Goal: Information Seeking & Learning: Learn about a topic

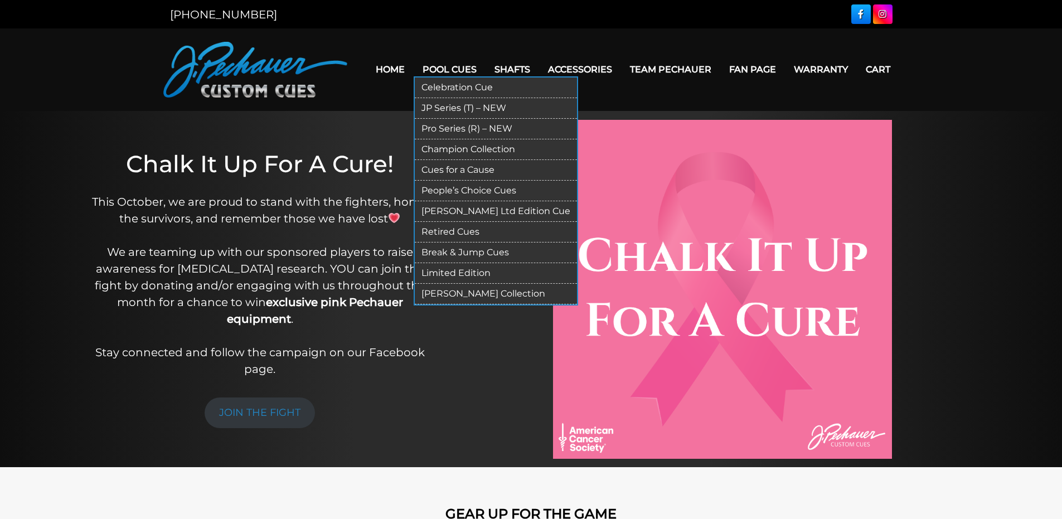
click at [467, 231] on link "Retired Cues" at bounding box center [496, 232] width 162 height 21
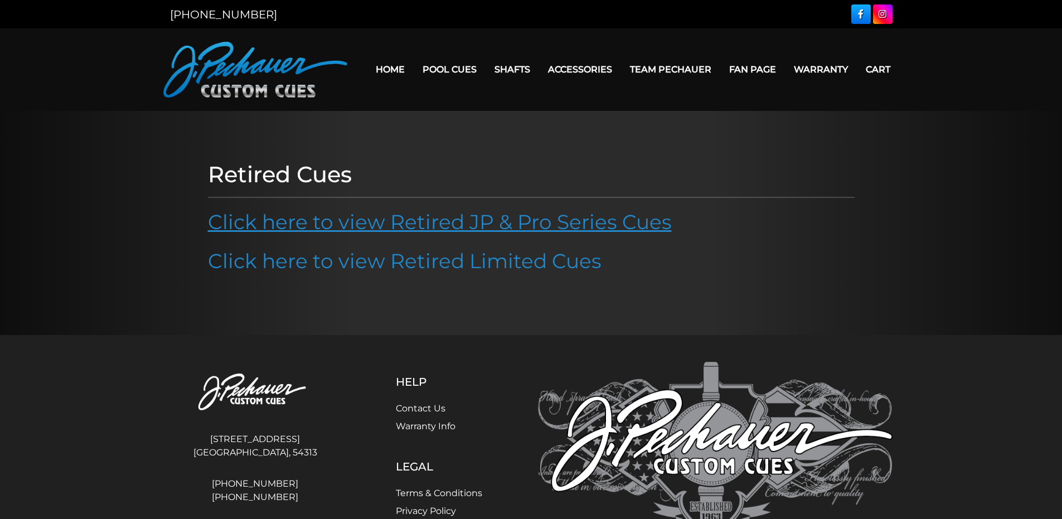
click at [436, 223] on link "Click here to view Retired JP & Pro Series Cues" at bounding box center [440, 222] width 464 height 25
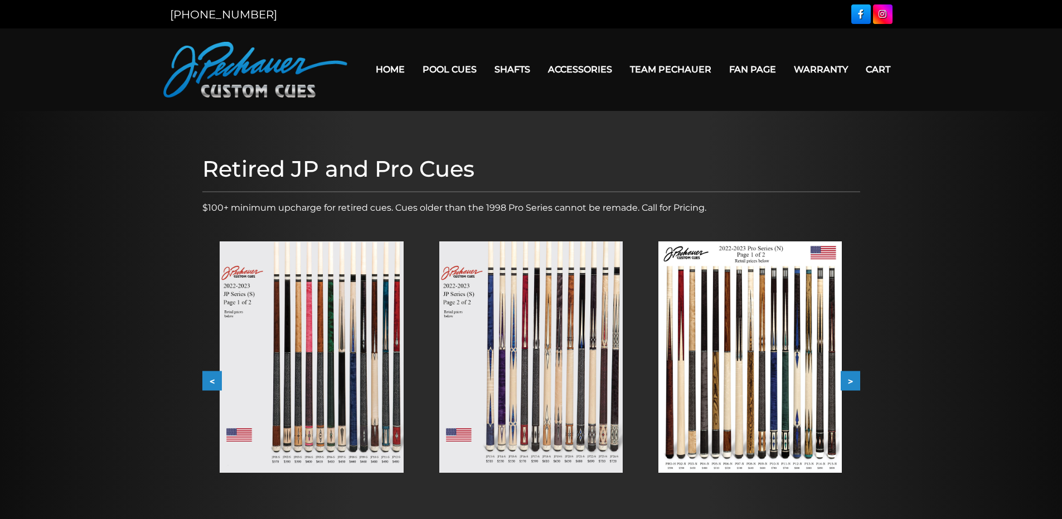
click at [848, 381] on button ">" at bounding box center [850, 381] width 20 height 20
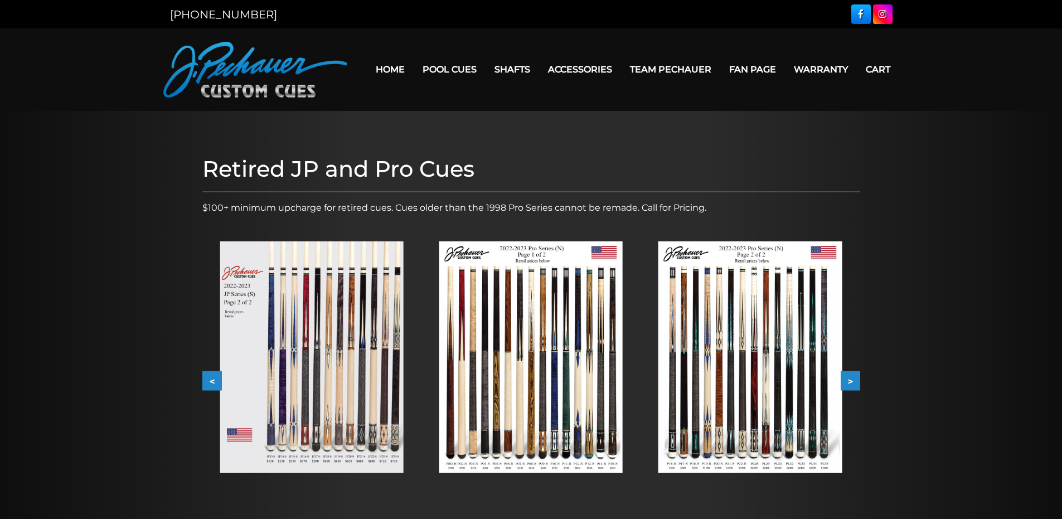
click at [848, 381] on button ">" at bounding box center [850, 381] width 20 height 20
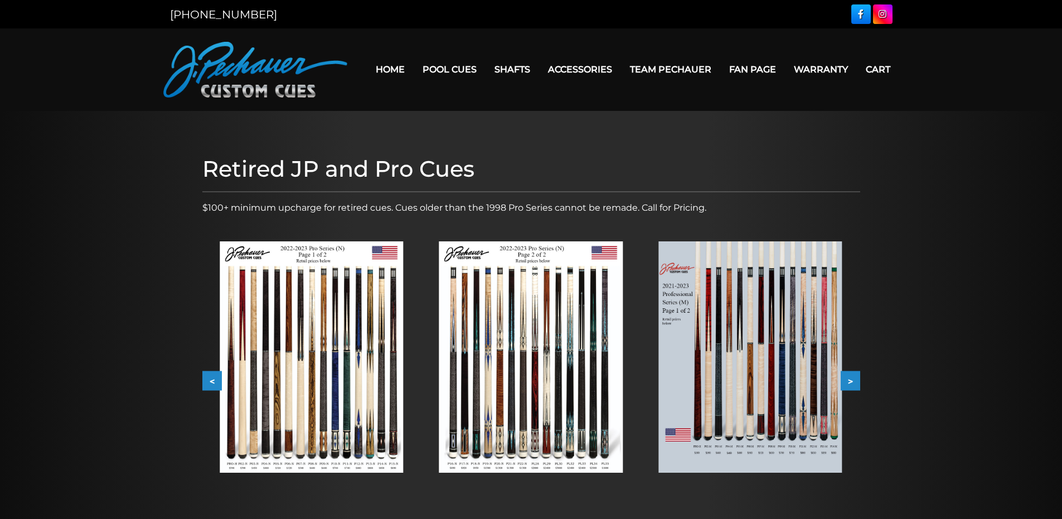
click at [848, 381] on button ">" at bounding box center [850, 381] width 20 height 20
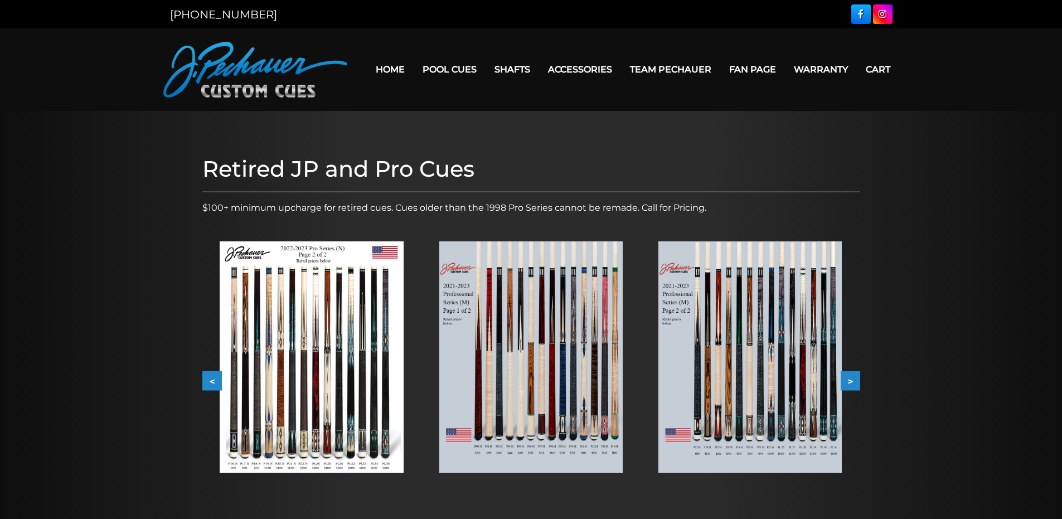
click at [848, 381] on button ">" at bounding box center [850, 381] width 20 height 20
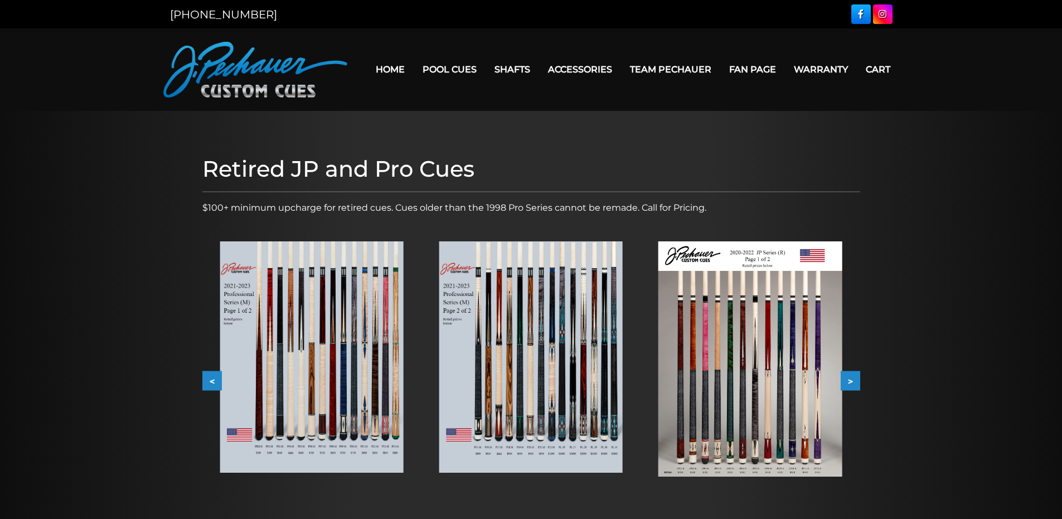
click at [848, 381] on button ">" at bounding box center [850, 381] width 20 height 20
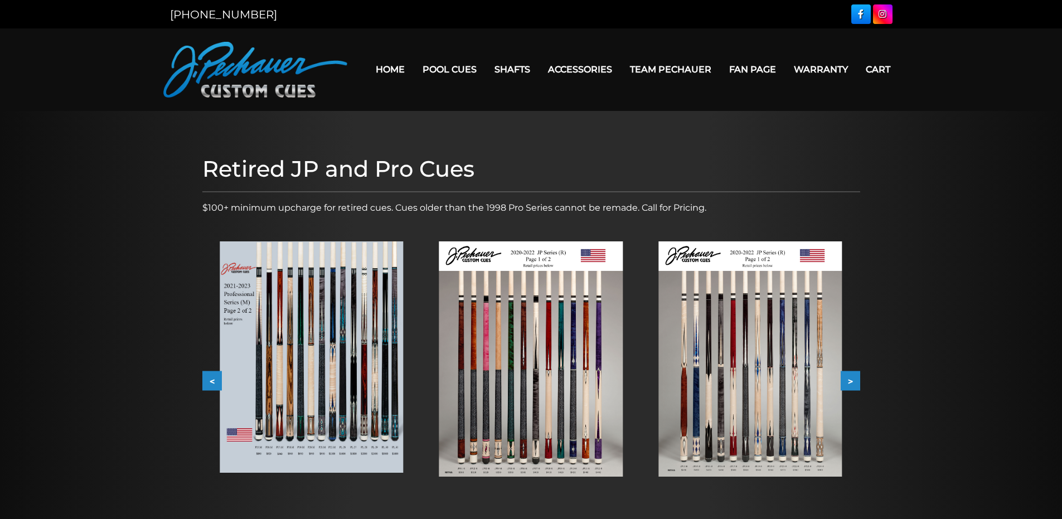
click at [848, 381] on button ">" at bounding box center [850, 381] width 20 height 20
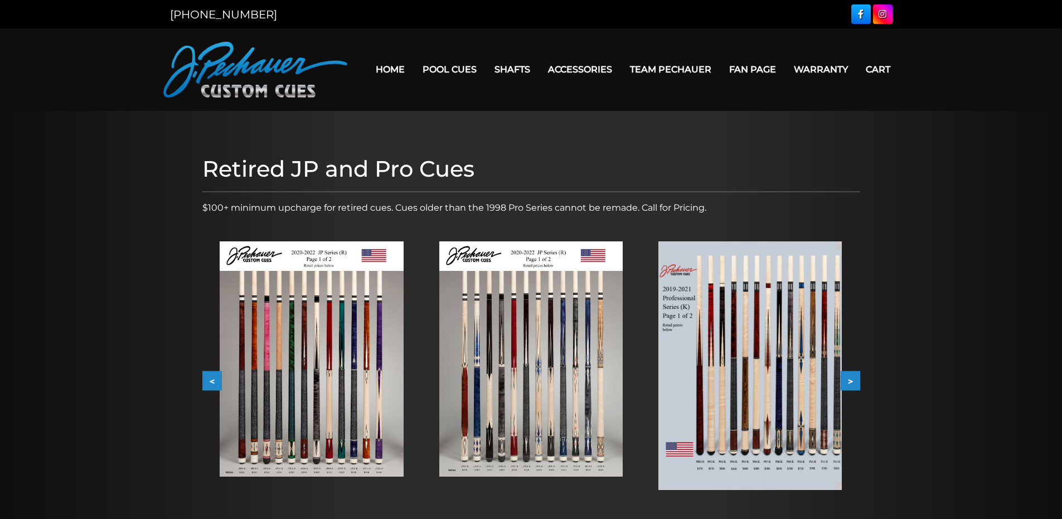
click at [848, 381] on button ">" at bounding box center [850, 381] width 20 height 20
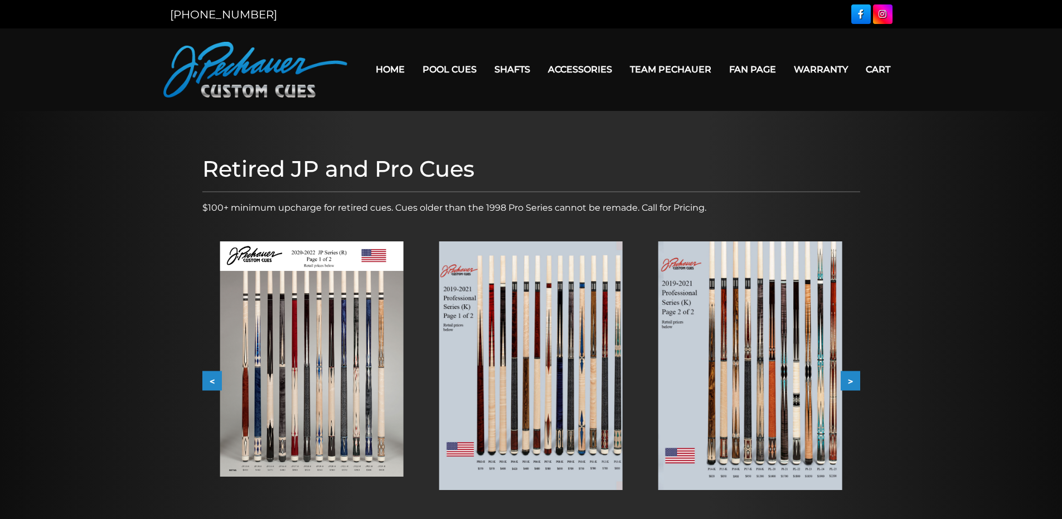
click at [848, 381] on button ">" at bounding box center [850, 381] width 20 height 20
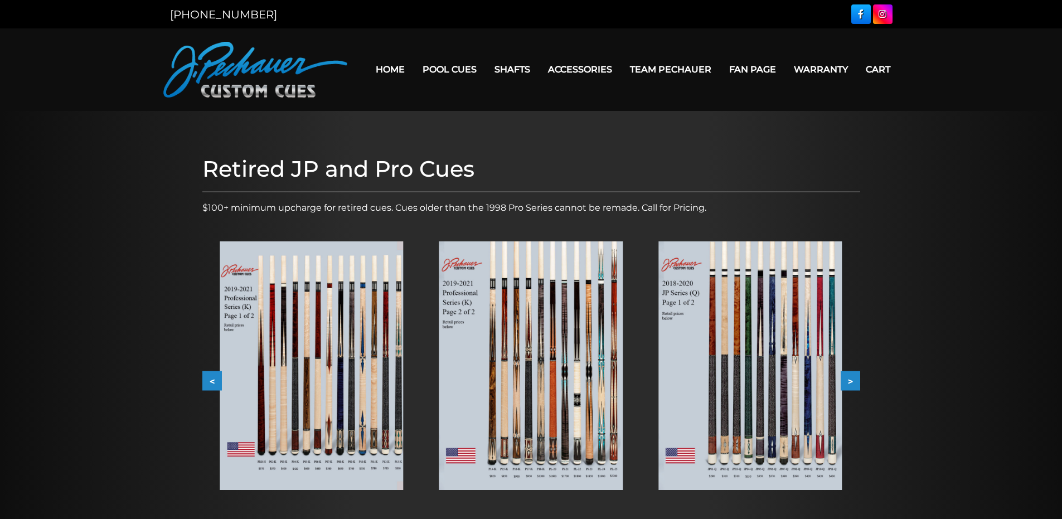
click at [848, 381] on button ">" at bounding box center [850, 381] width 20 height 20
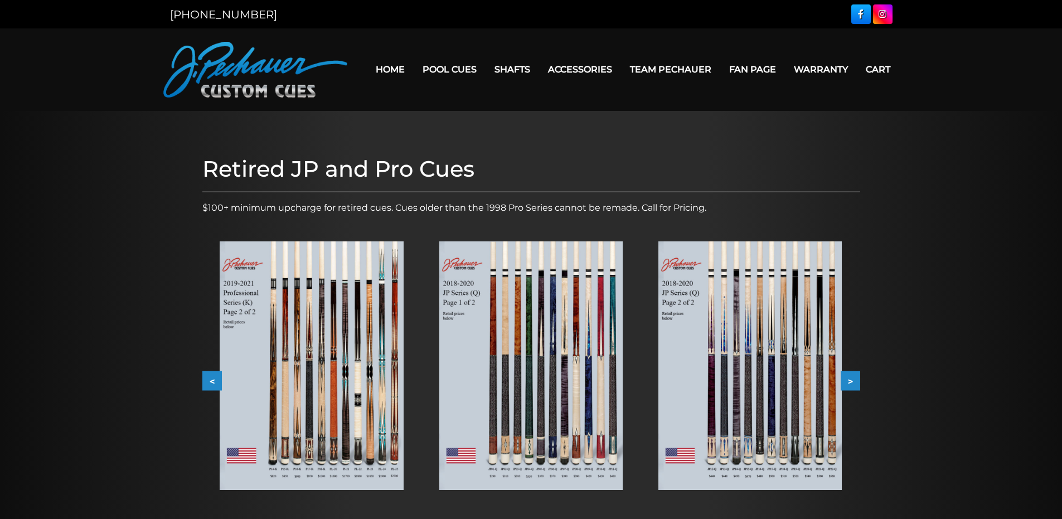
click at [848, 381] on button ">" at bounding box center [850, 381] width 20 height 20
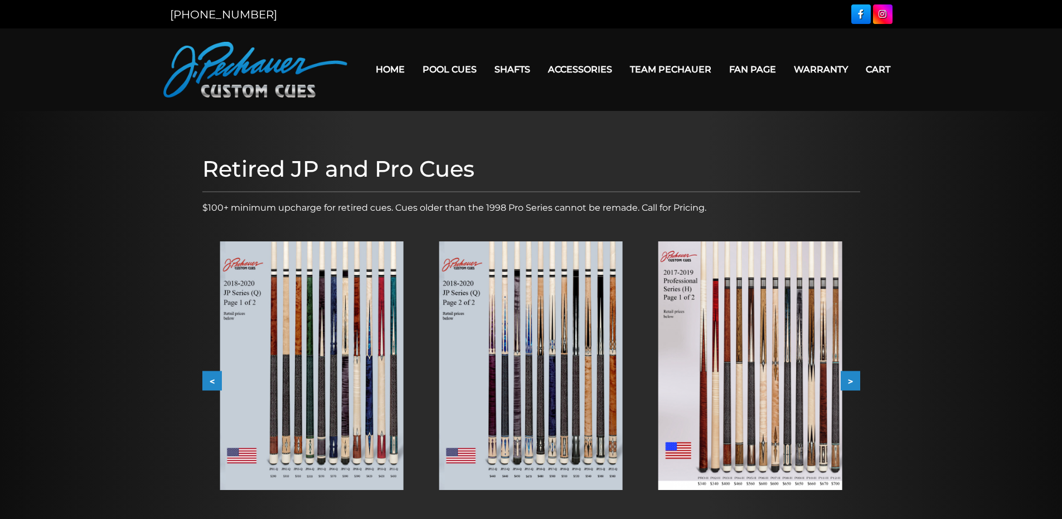
click at [848, 381] on button ">" at bounding box center [850, 381] width 20 height 20
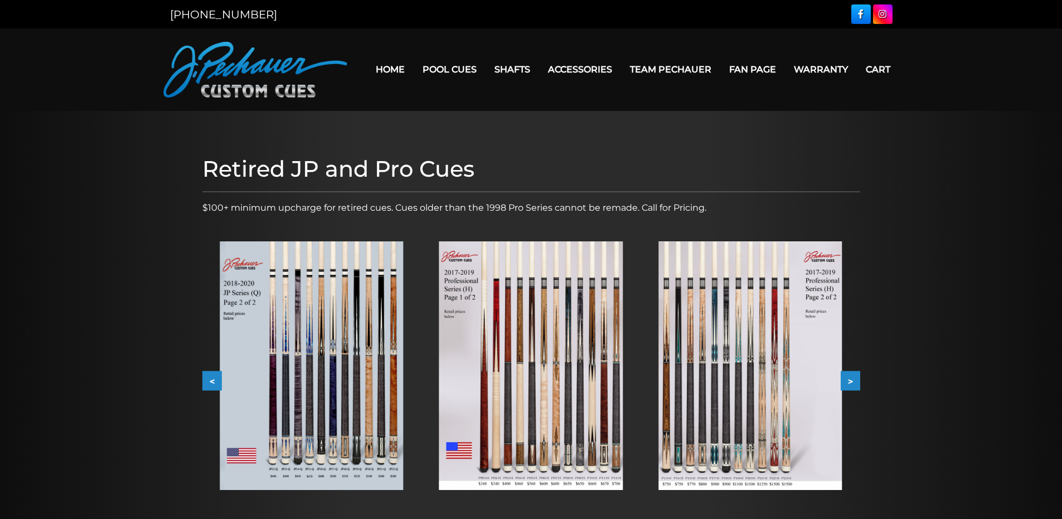
click at [215, 382] on button "<" at bounding box center [212, 381] width 20 height 20
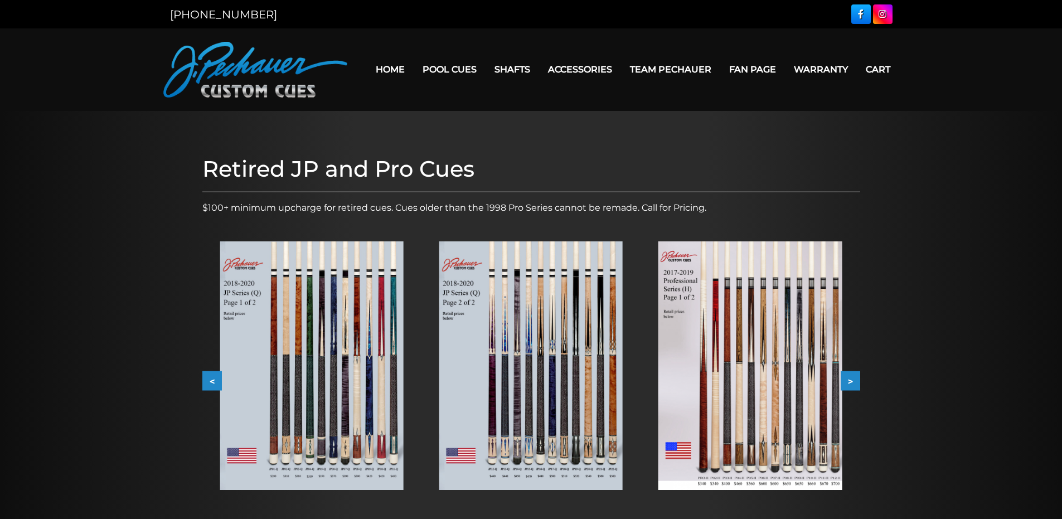
click at [215, 382] on button "<" at bounding box center [212, 381] width 20 height 20
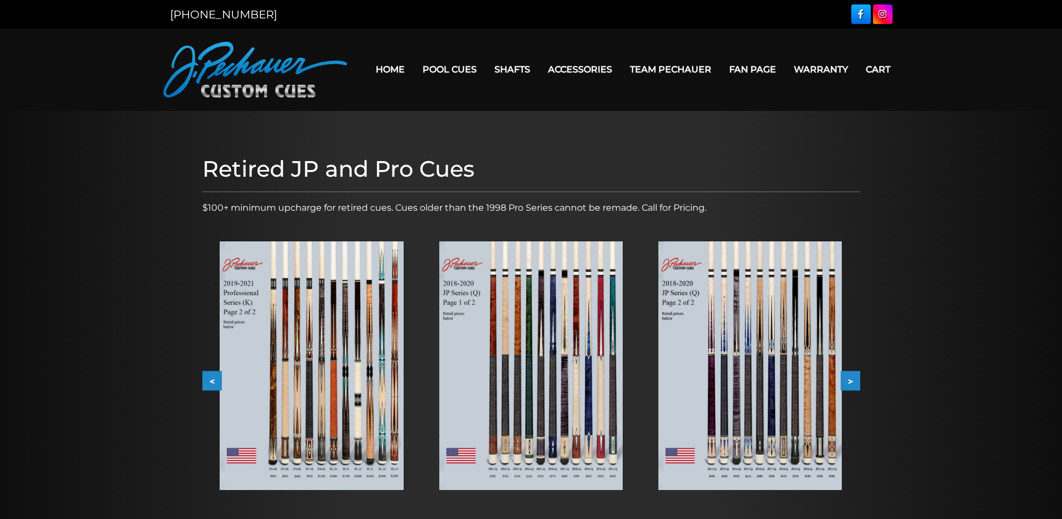
click at [846, 379] on button ">" at bounding box center [850, 381] width 20 height 20
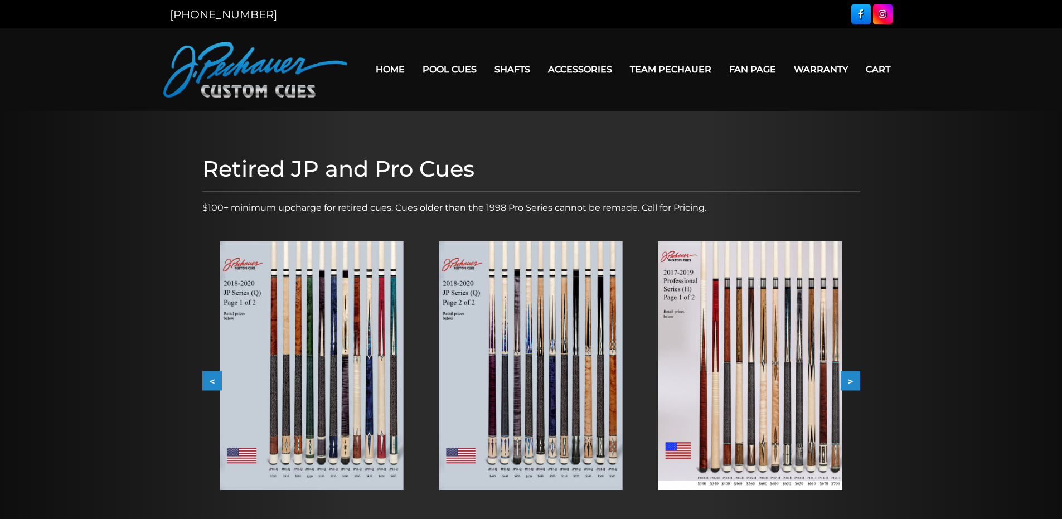
click at [846, 379] on button ">" at bounding box center [850, 381] width 20 height 20
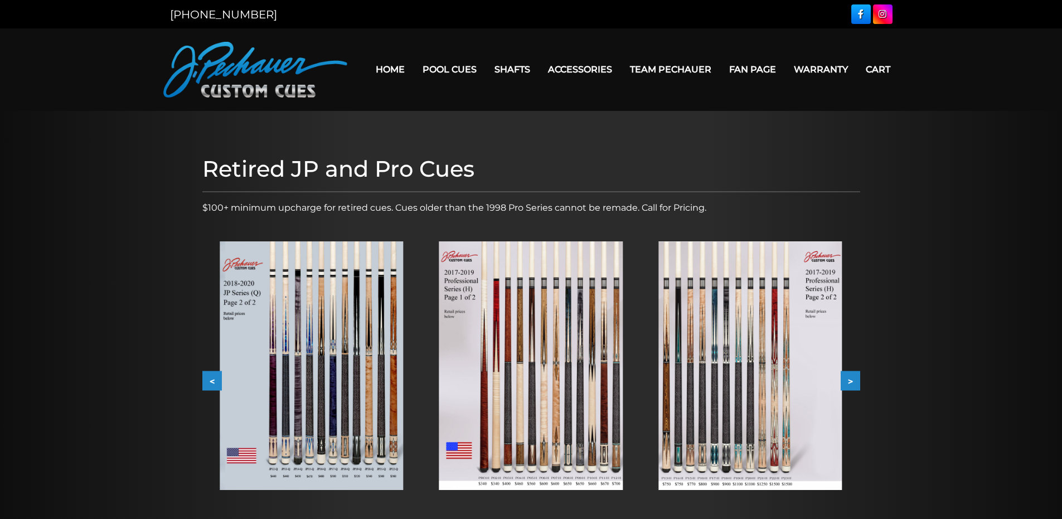
click at [738, 382] on img at bounding box center [749, 365] width 183 height 249
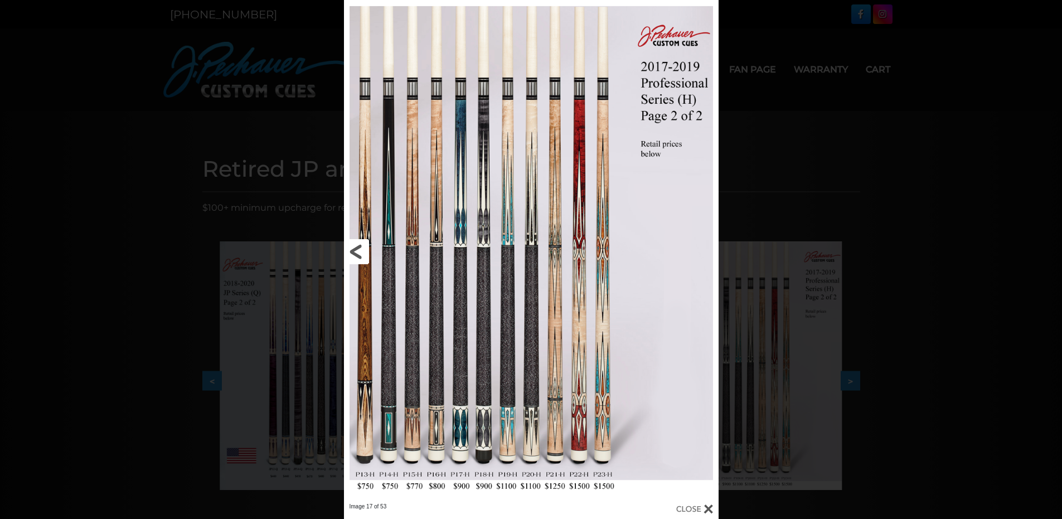
click at [507, 303] on link at bounding box center [428, 251] width 168 height 503
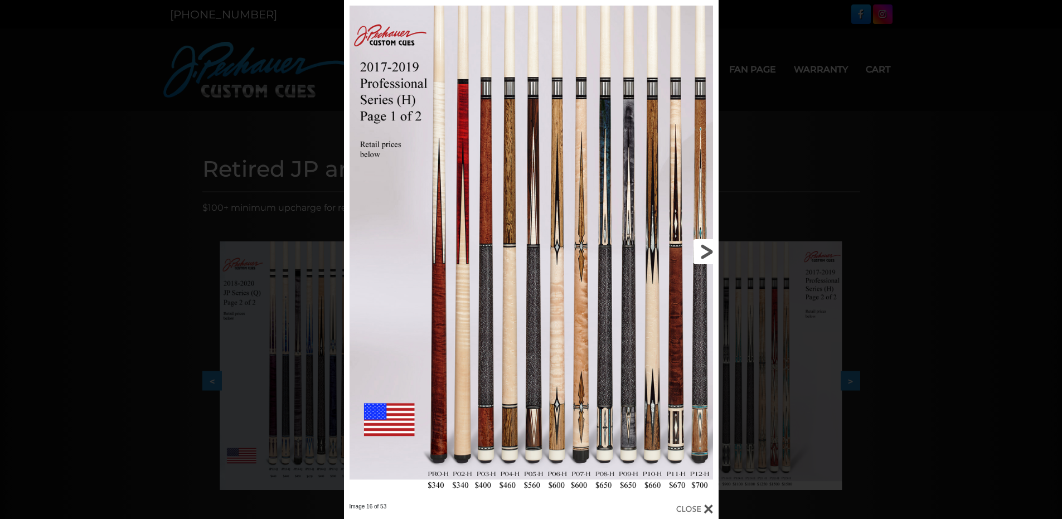
click at [708, 247] on link at bounding box center [633, 251] width 168 height 503
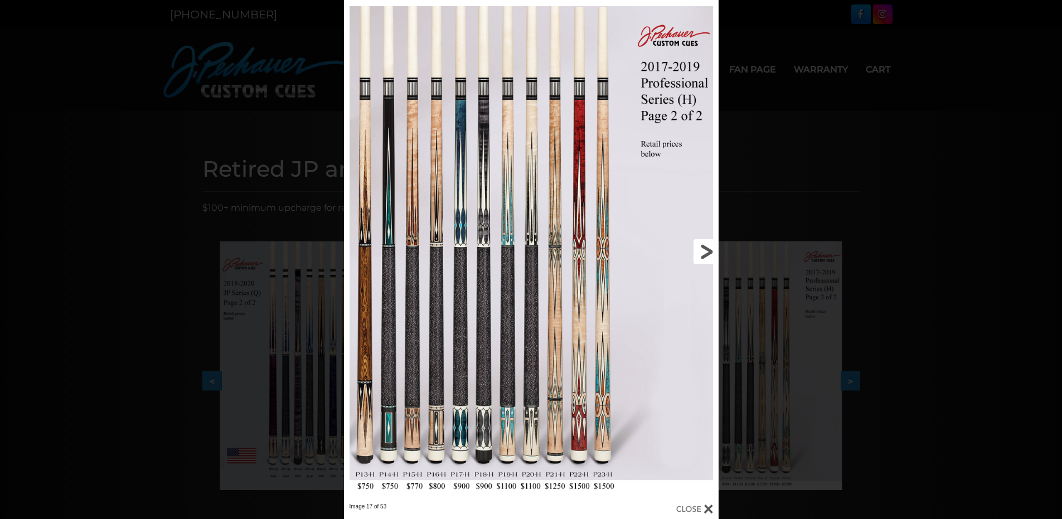
click at [700, 251] on link at bounding box center [633, 251] width 168 height 503
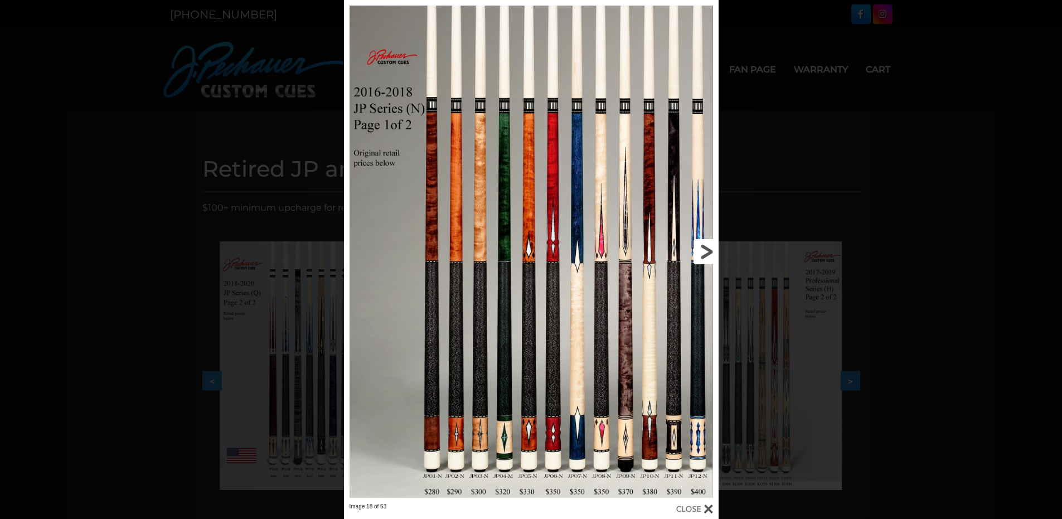
click at [704, 254] on link at bounding box center [633, 251] width 168 height 503
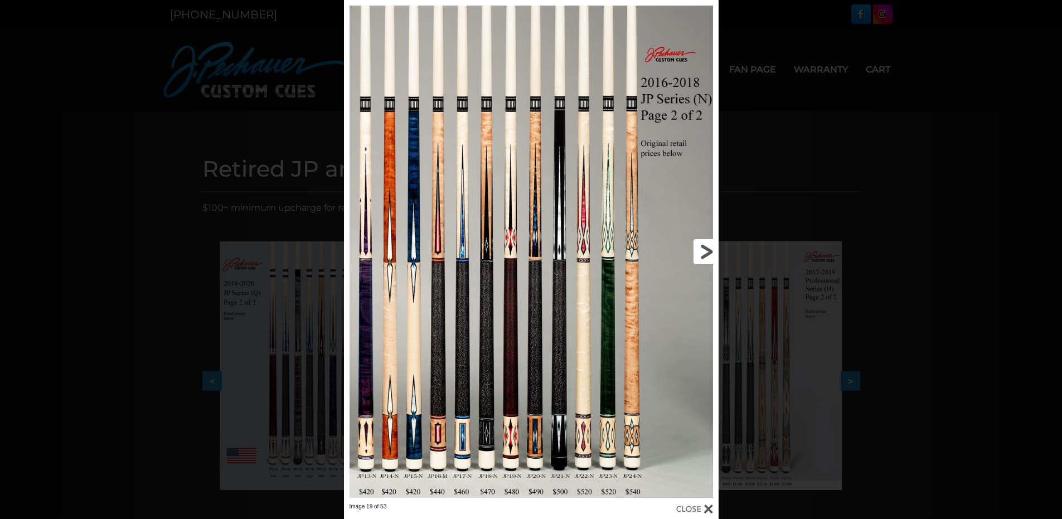
click at [704, 254] on link at bounding box center [633, 251] width 168 height 503
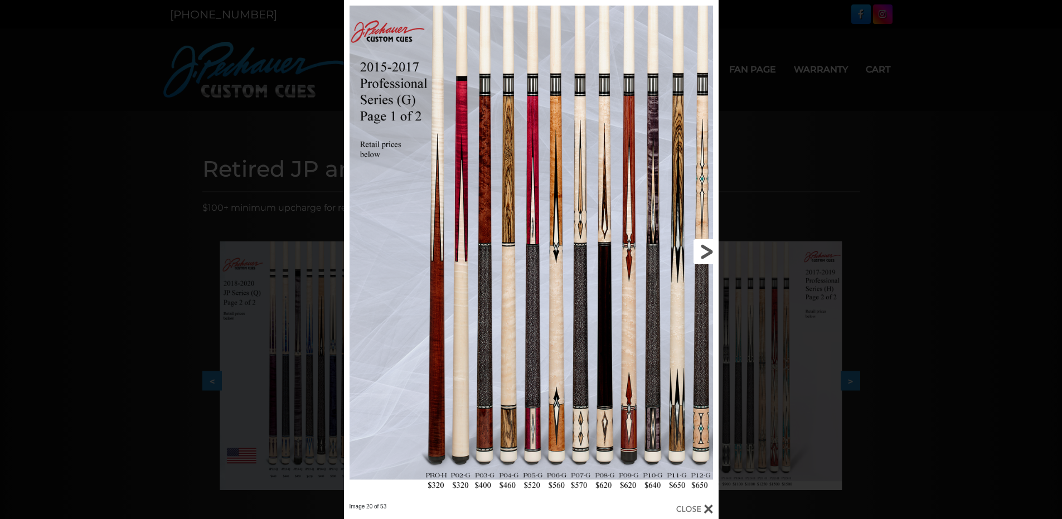
click at [704, 254] on link at bounding box center [633, 251] width 168 height 503
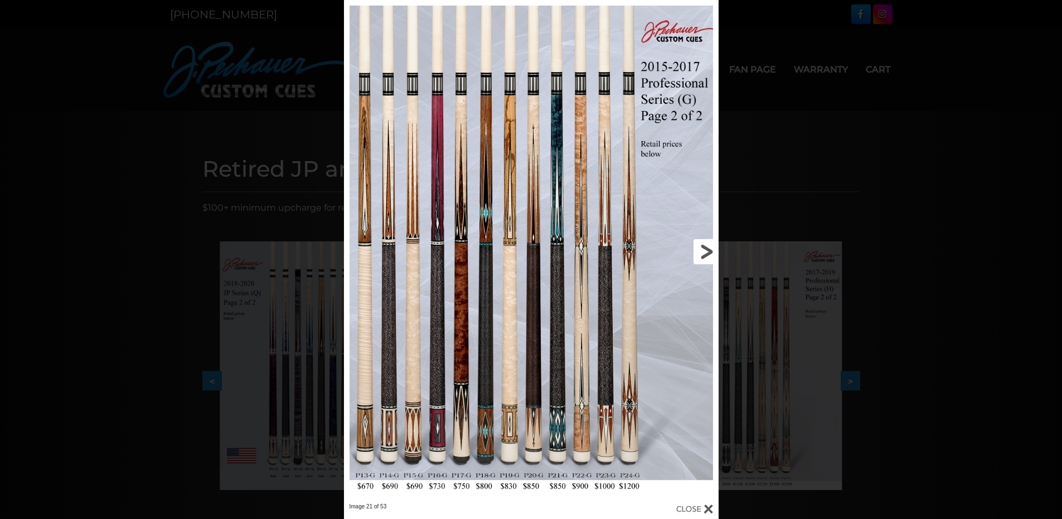
click at [704, 254] on link at bounding box center [633, 251] width 168 height 503
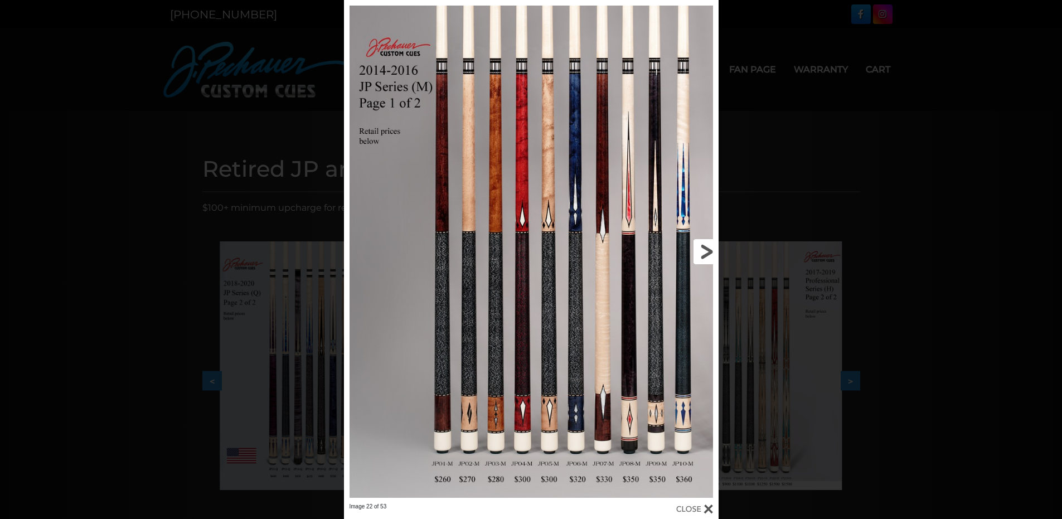
click at [704, 254] on link at bounding box center [633, 251] width 168 height 503
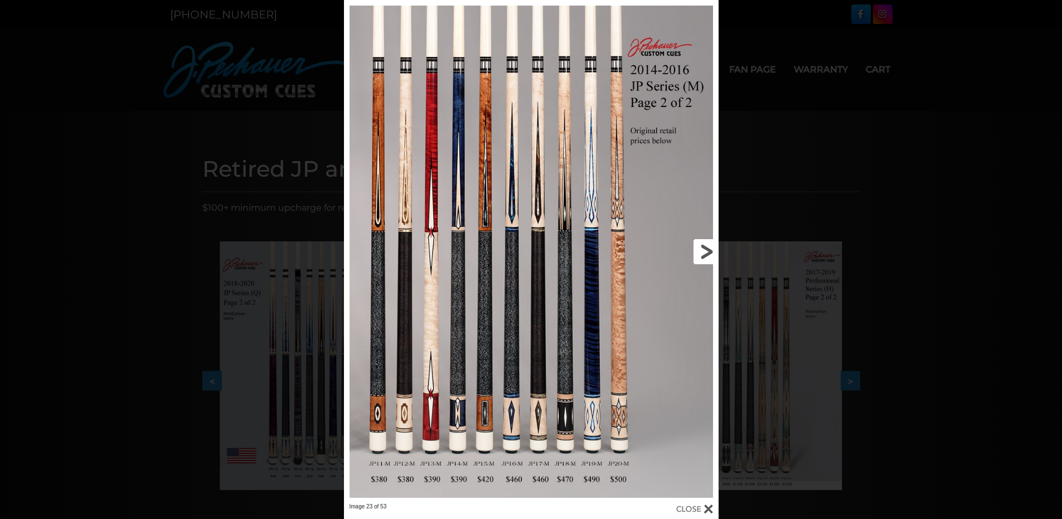
click at [704, 254] on link at bounding box center [633, 251] width 168 height 503
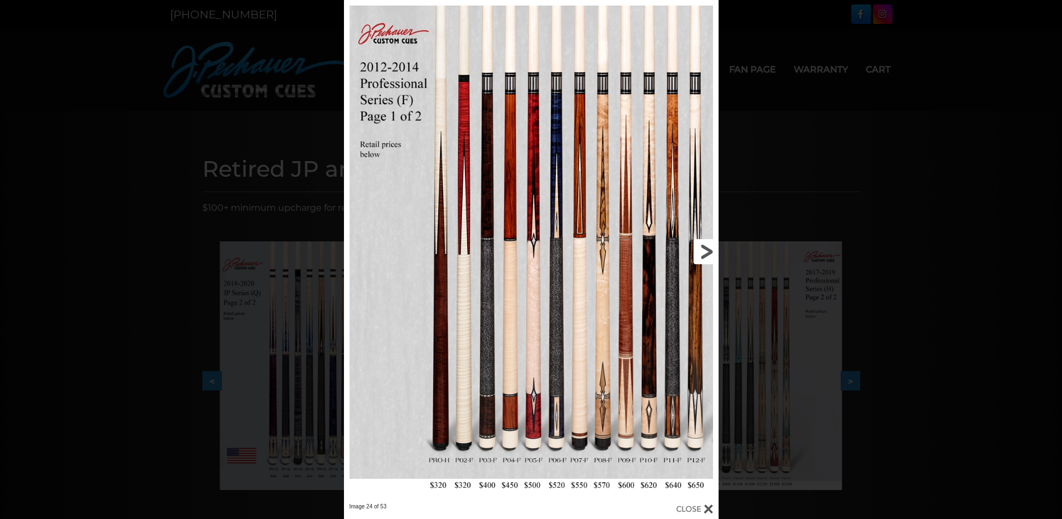
click at [704, 254] on link at bounding box center [633, 251] width 168 height 503
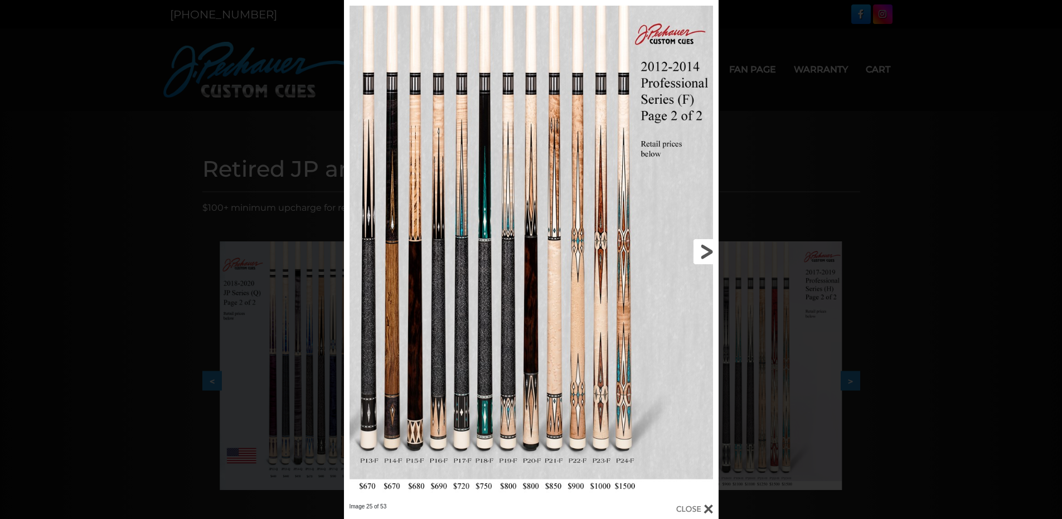
click at [704, 254] on link at bounding box center [633, 251] width 168 height 503
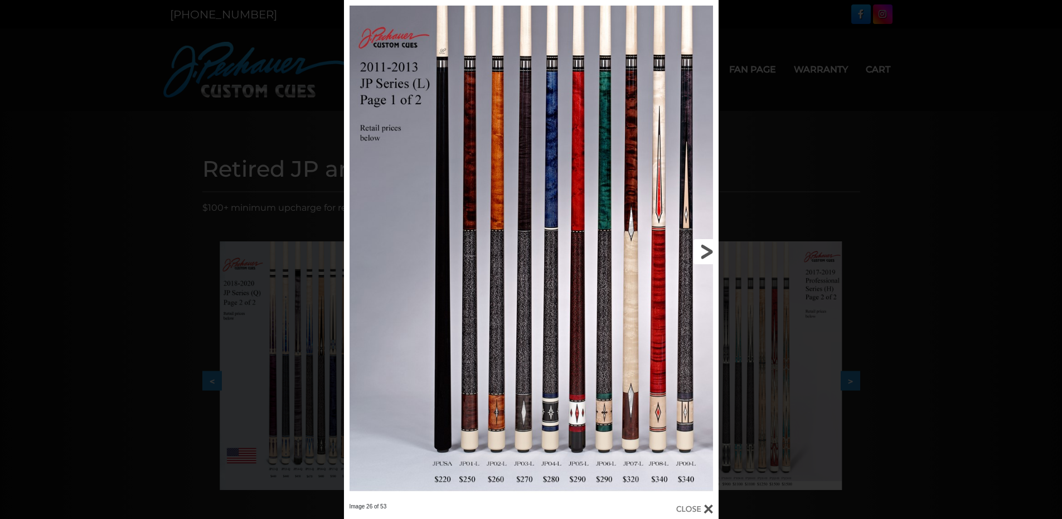
click at [704, 254] on link at bounding box center [633, 251] width 168 height 503
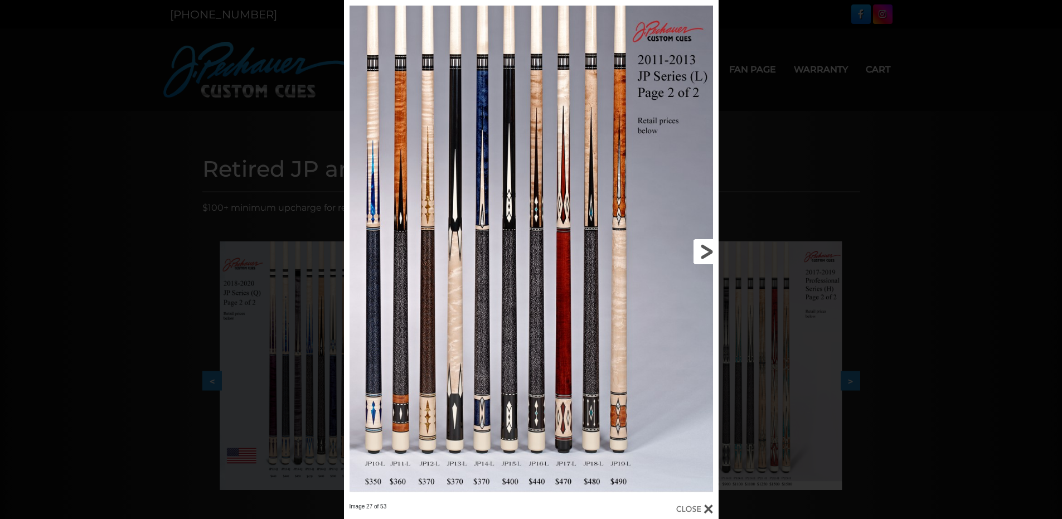
click at [704, 254] on link at bounding box center [633, 251] width 168 height 503
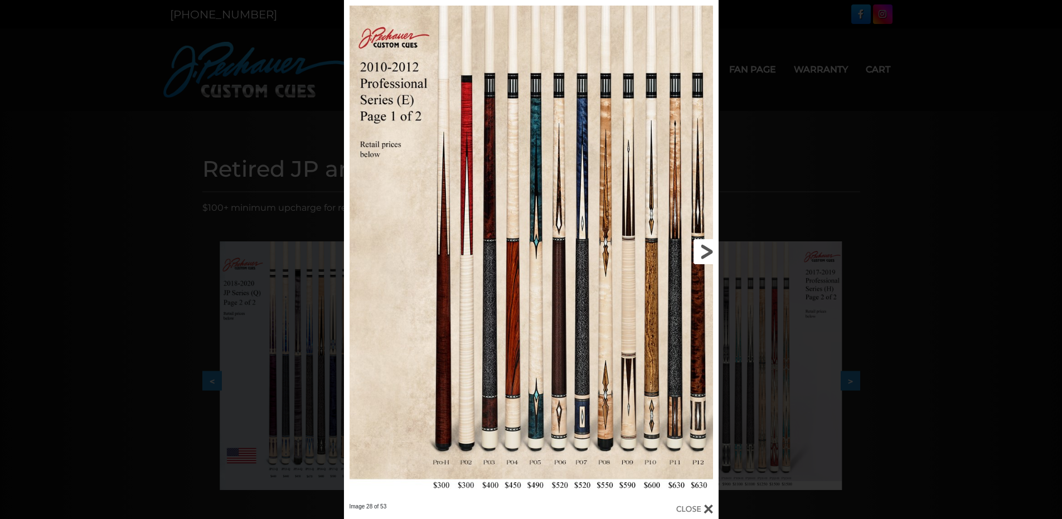
click at [704, 254] on link at bounding box center [633, 251] width 168 height 503
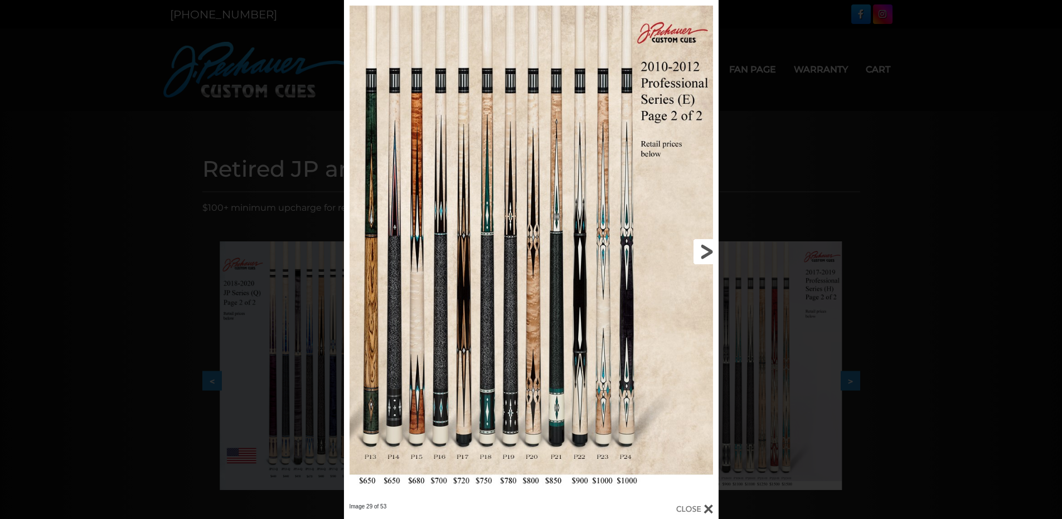
click at [704, 254] on link at bounding box center [633, 251] width 168 height 503
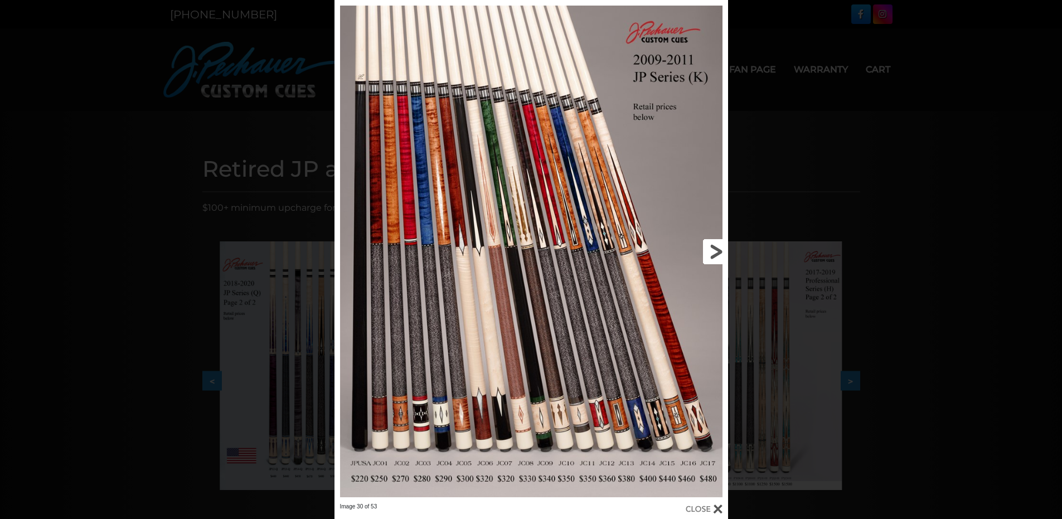
click at [711, 252] on link at bounding box center [639, 251] width 177 height 503
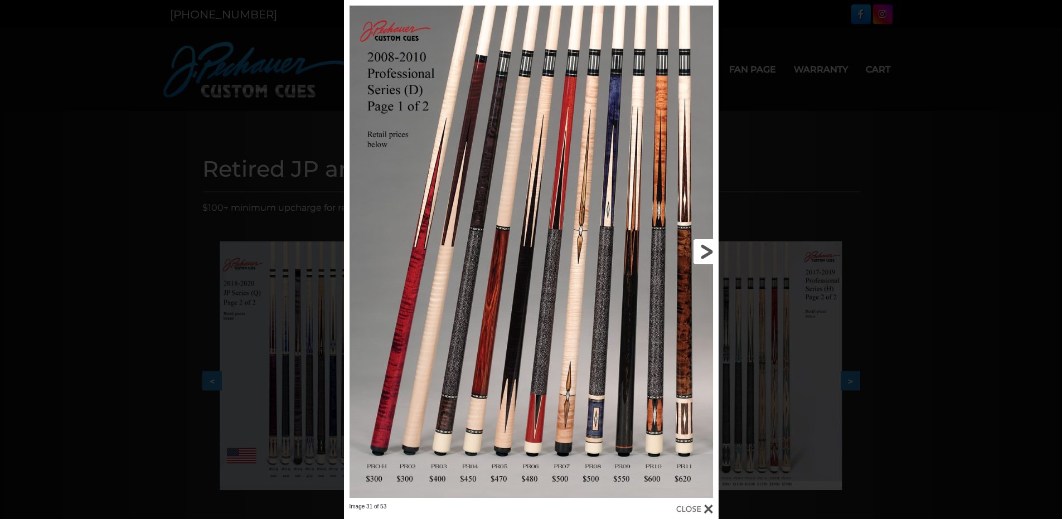
click at [711, 252] on link at bounding box center [633, 251] width 168 height 503
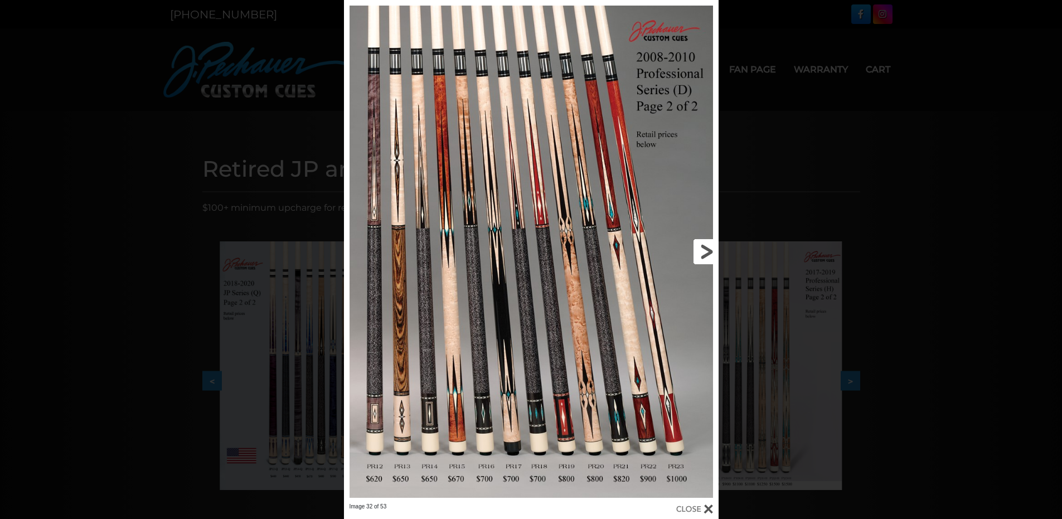
click at [697, 250] on link at bounding box center [633, 251] width 168 height 503
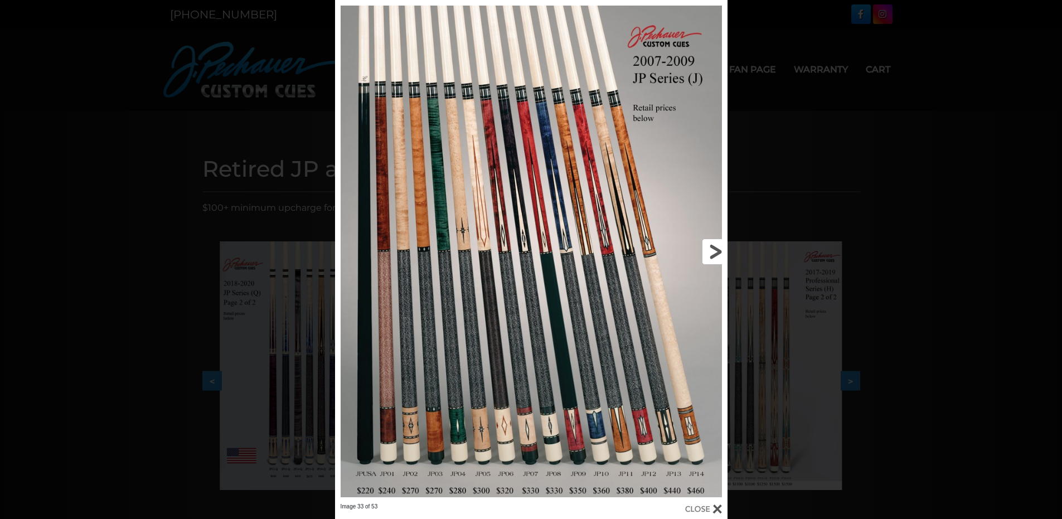
click at [713, 251] on link at bounding box center [639, 251] width 177 height 503
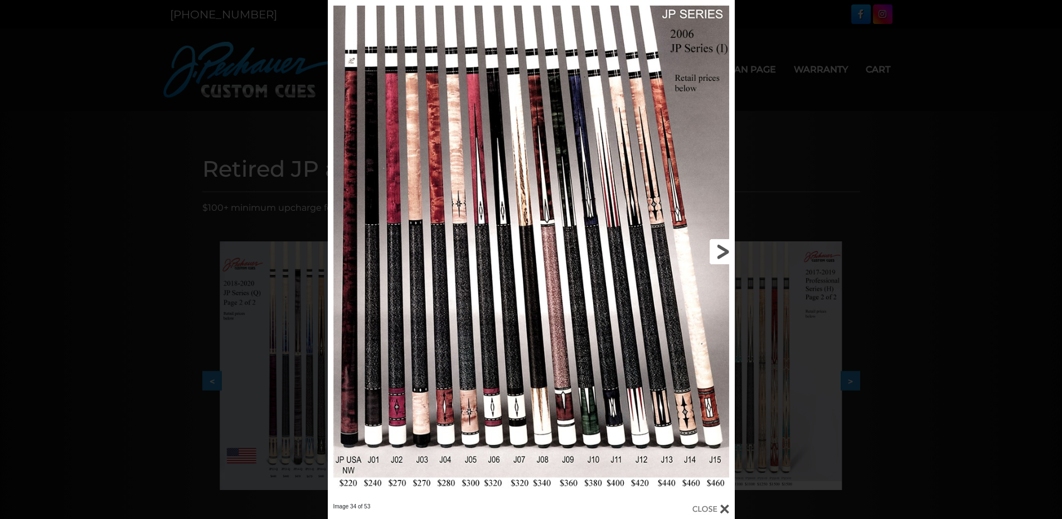
click at [723, 252] on link at bounding box center [642, 251] width 183 height 503
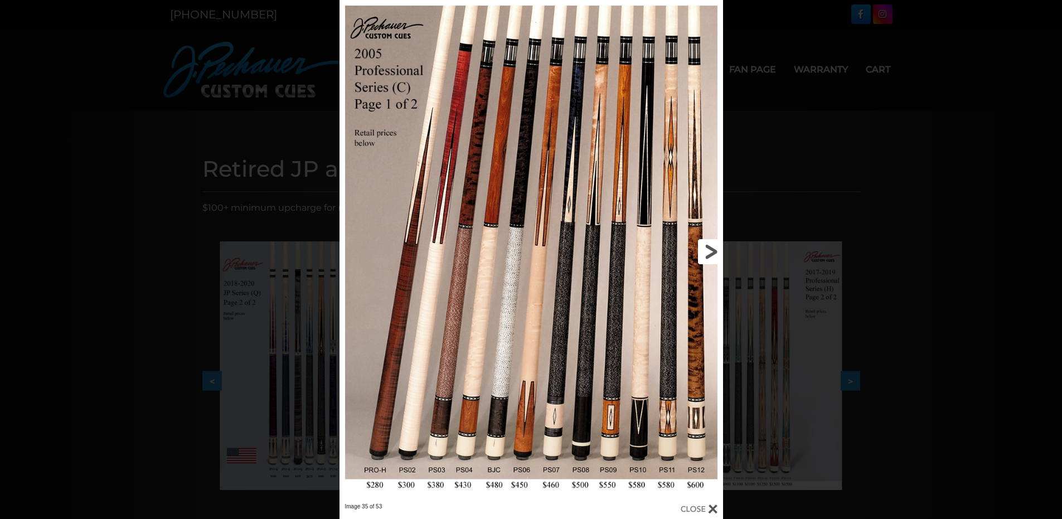
click at [708, 254] on link at bounding box center [636, 251] width 173 height 503
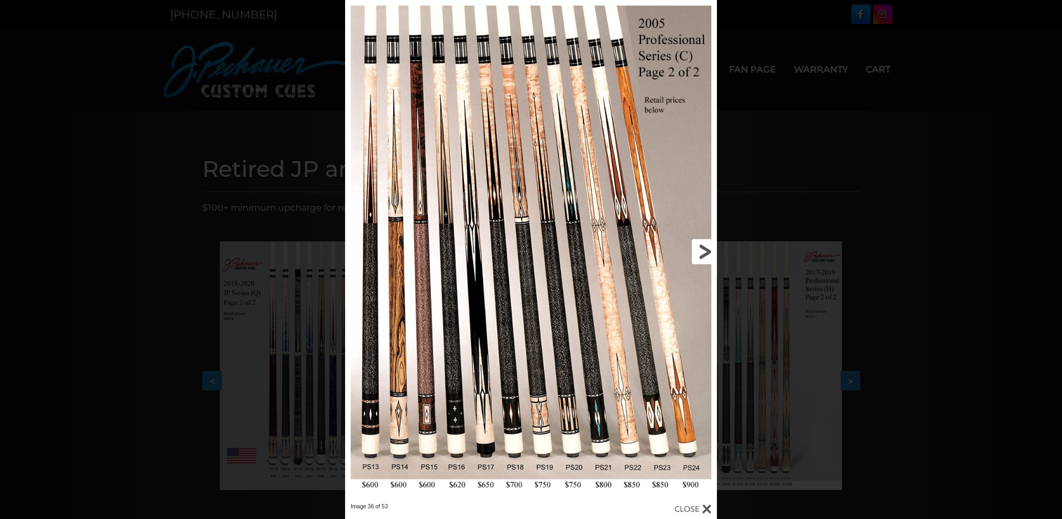
click at [704, 249] on link at bounding box center [632, 251] width 167 height 503
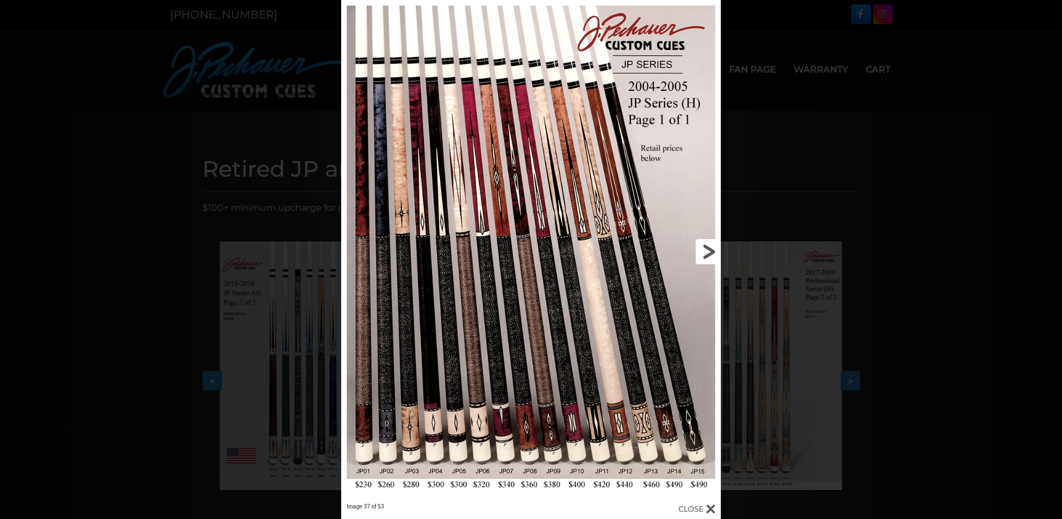
click at [704, 249] on link at bounding box center [635, 251] width 171 height 503
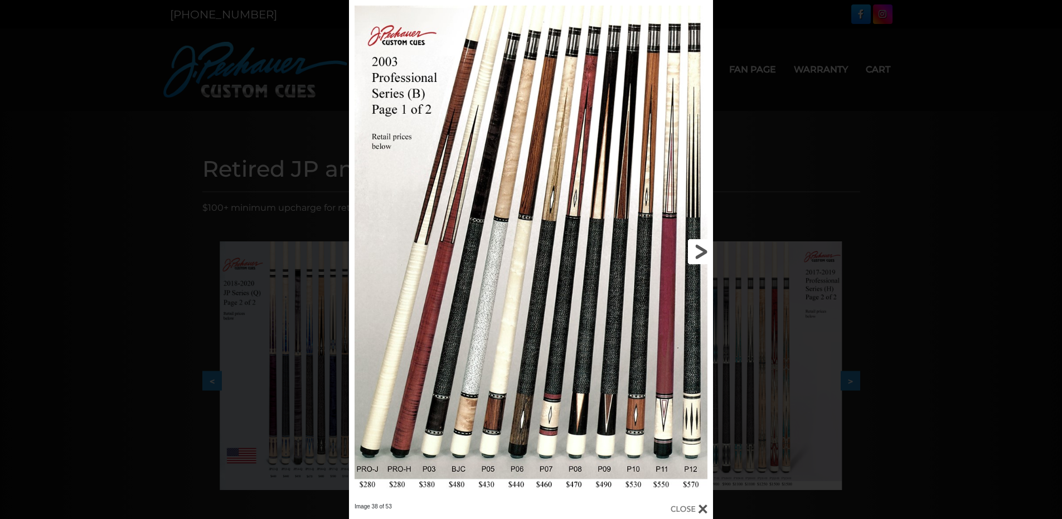
click at [704, 249] on link at bounding box center [631, 251] width 164 height 503
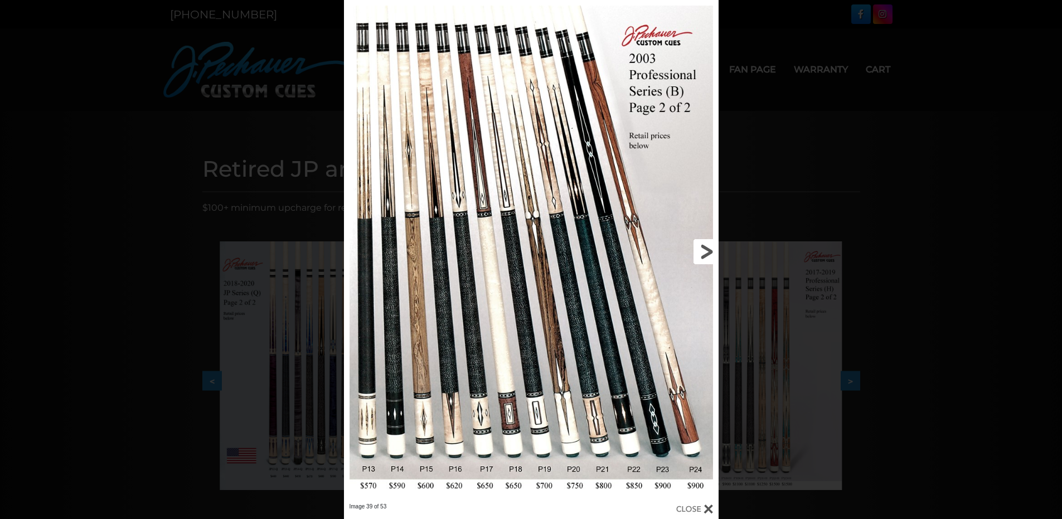
click at [704, 249] on link at bounding box center [633, 251] width 168 height 503
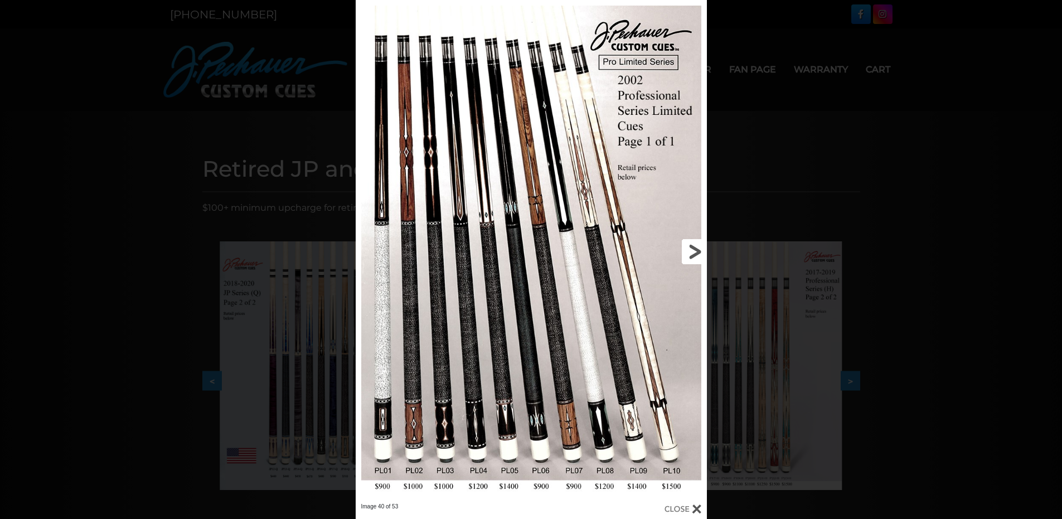
click at [704, 249] on link at bounding box center [627, 251] width 158 height 503
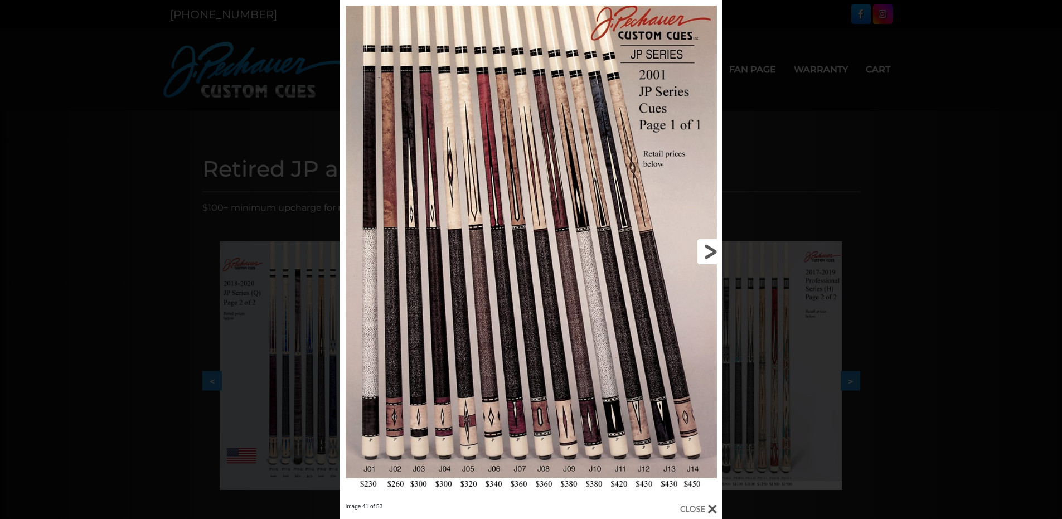
click at [704, 249] on link at bounding box center [636, 251] width 172 height 503
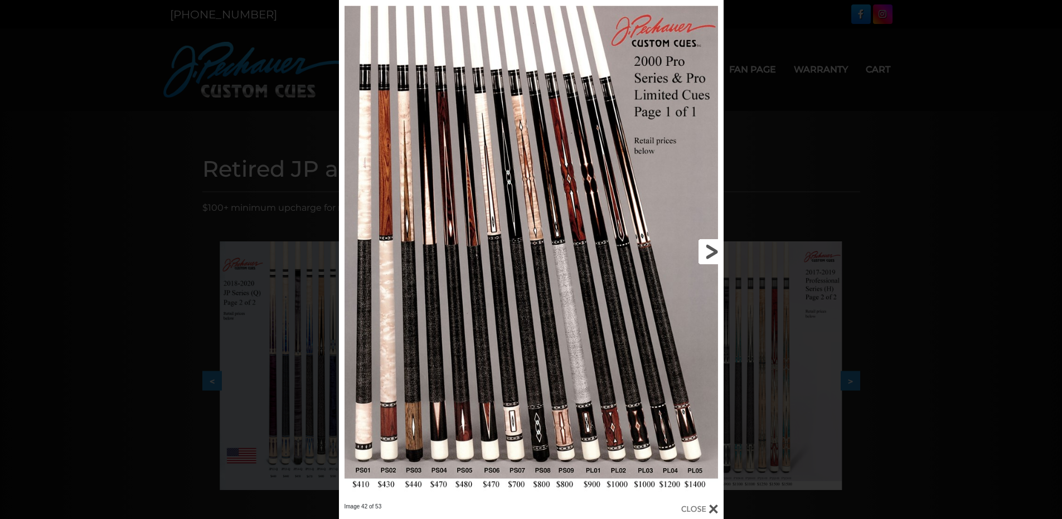
click at [704, 249] on link at bounding box center [636, 251] width 173 height 503
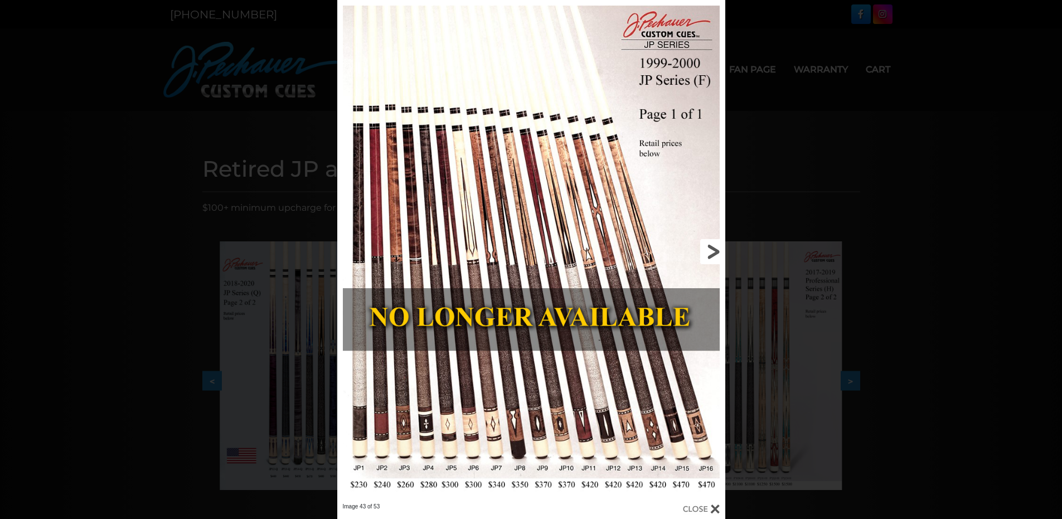
click at [704, 249] on link at bounding box center [637, 251] width 174 height 503
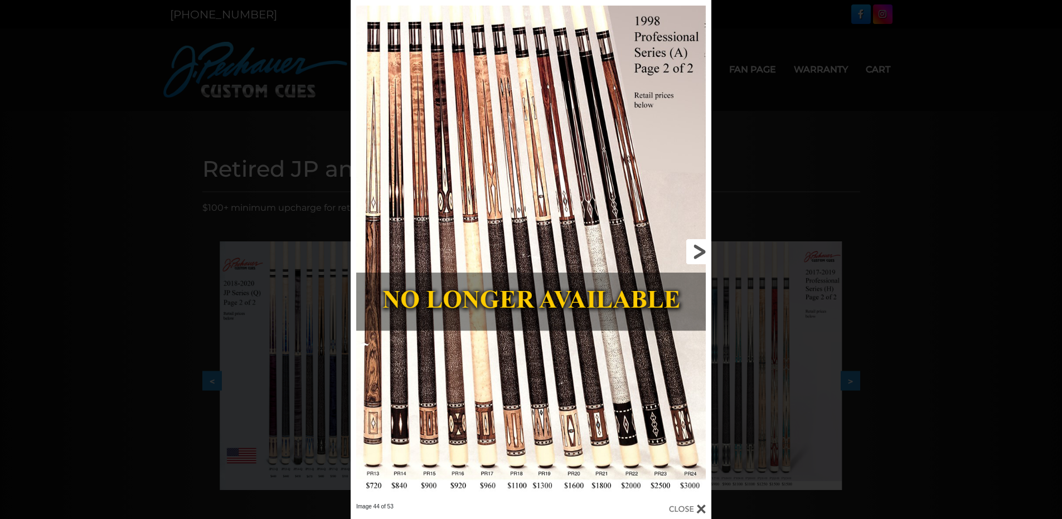
click at [704, 249] on link at bounding box center [630, 251] width 162 height 503
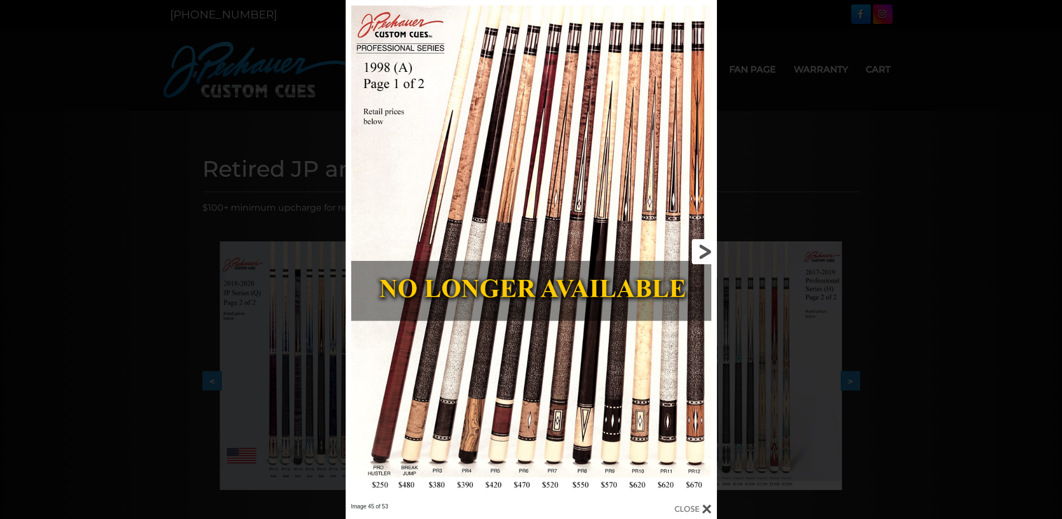
click at [704, 249] on link at bounding box center [632, 251] width 167 height 503
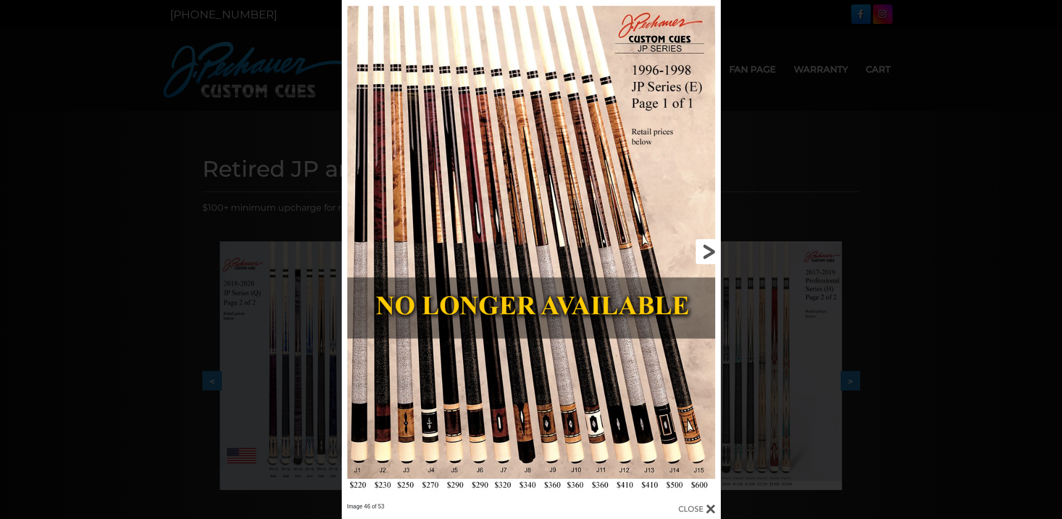
click at [704, 249] on link at bounding box center [635, 251] width 171 height 503
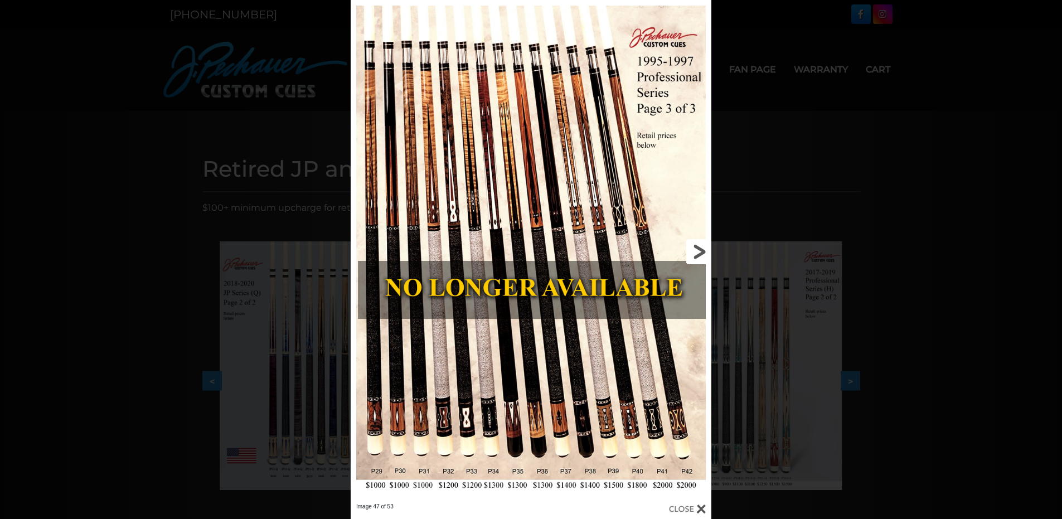
click at [704, 249] on link at bounding box center [630, 251] width 162 height 503
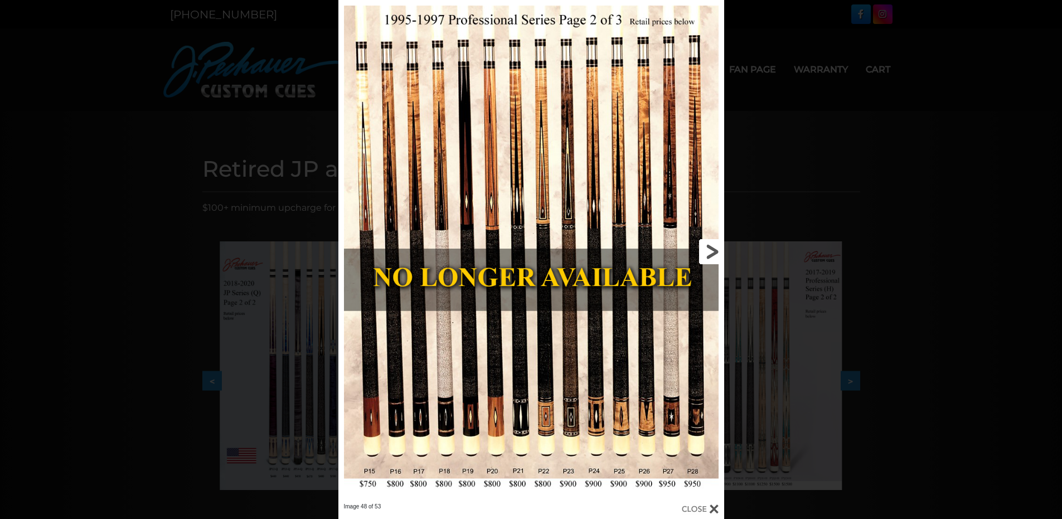
click at [708, 252] on link at bounding box center [636, 251] width 173 height 503
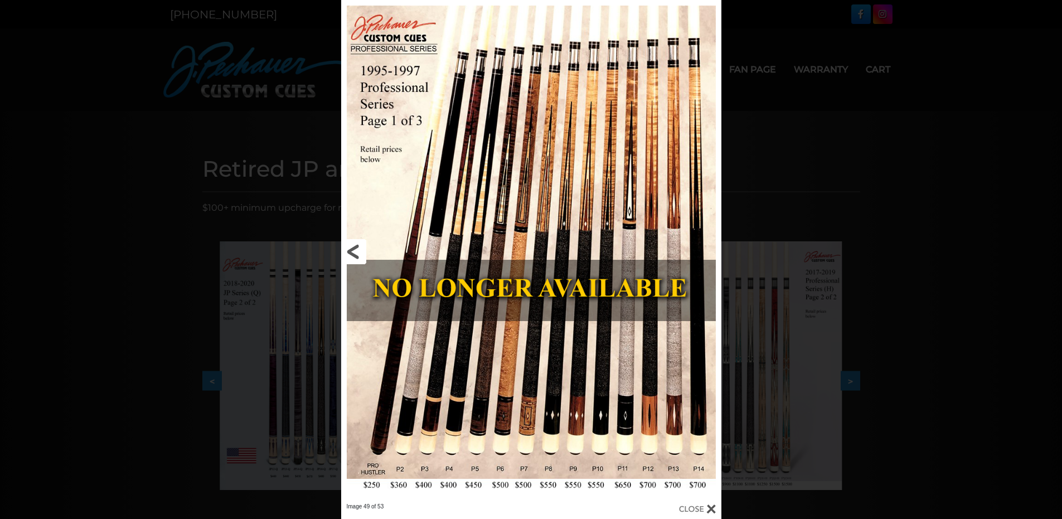
click at [353, 253] on link at bounding box center [426, 251] width 171 height 503
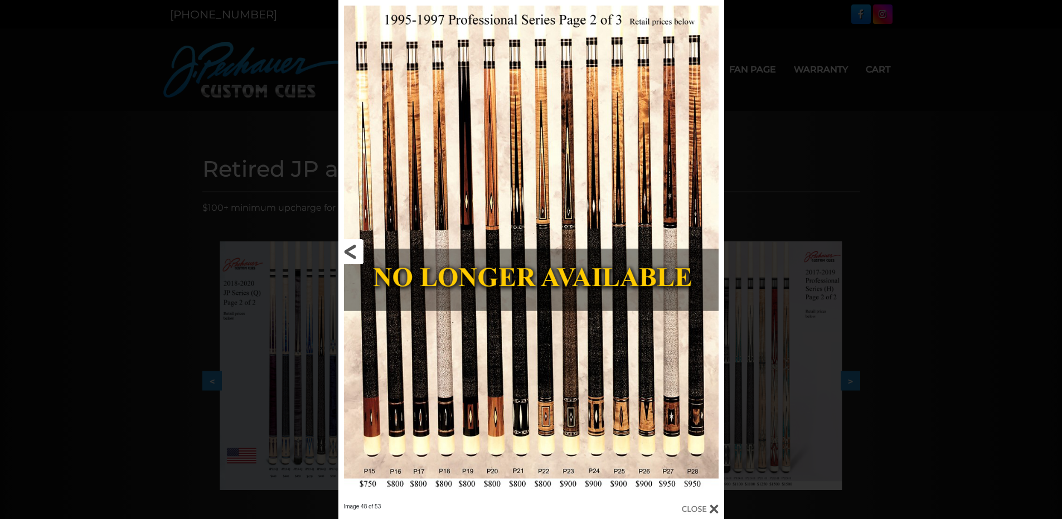
click at [353, 254] on link at bounding box center [424, 251] width 173 height 503
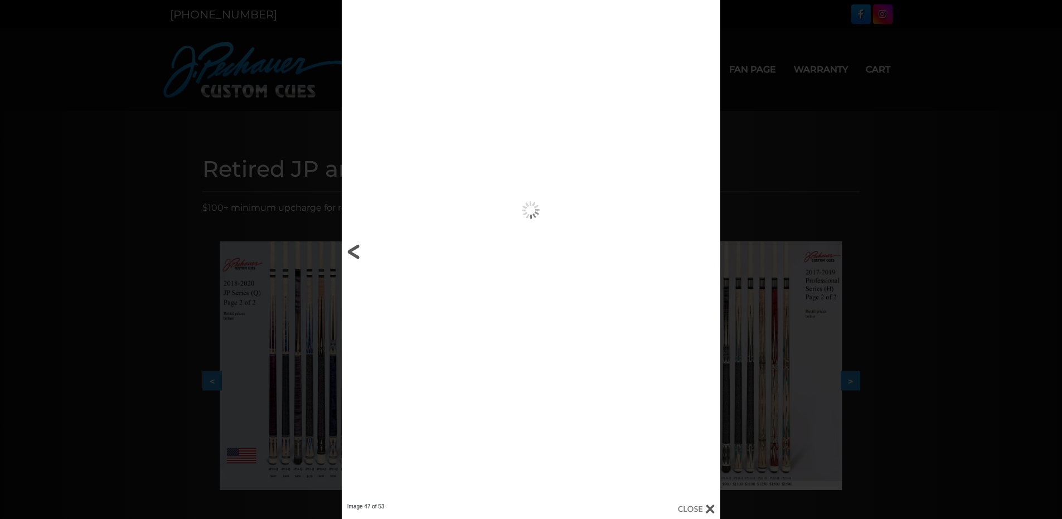
click at [353, 254] on link at bounding box center [427, 251] width 171 height 503
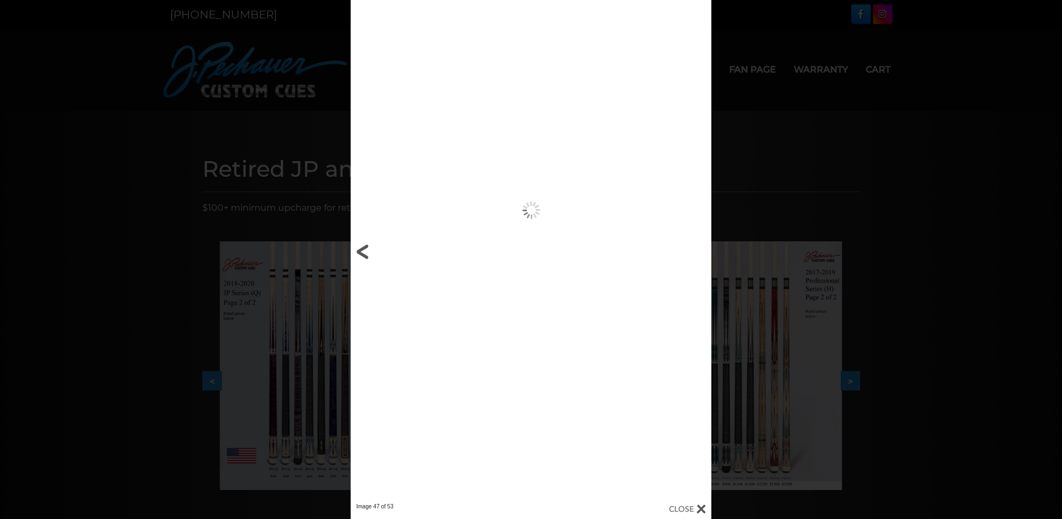
click at [353, 254] on link at bounding box center [432, 251] width 162 height 503
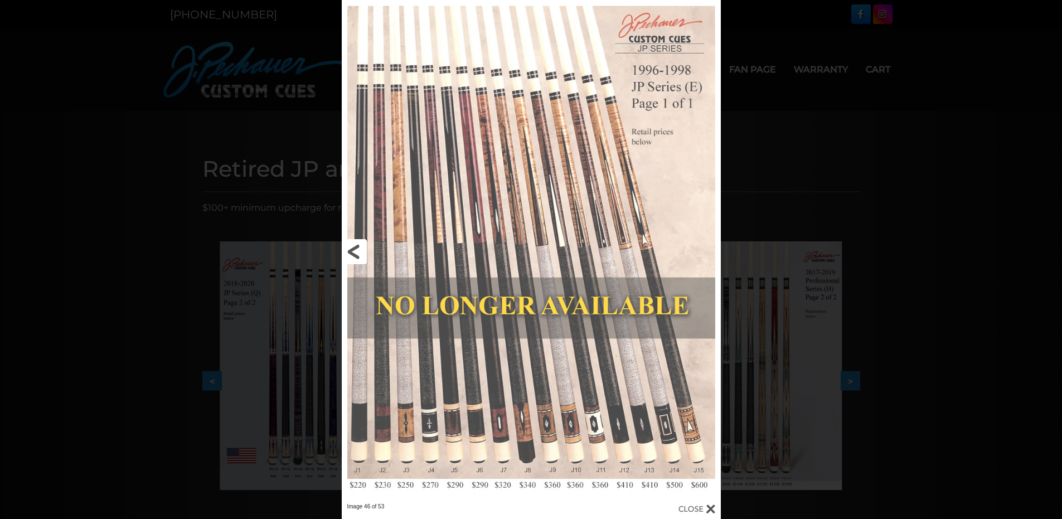
click at [353, 252] on link at bounding box center [427, 251] width 171 height 503
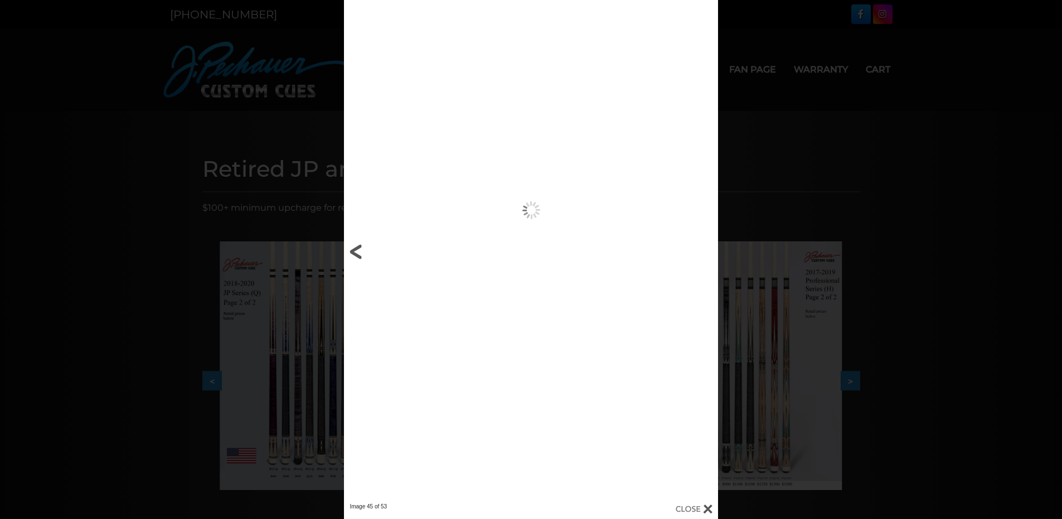
click at [353, 252] on link at bounding box center [428, 251] width 168 height 503
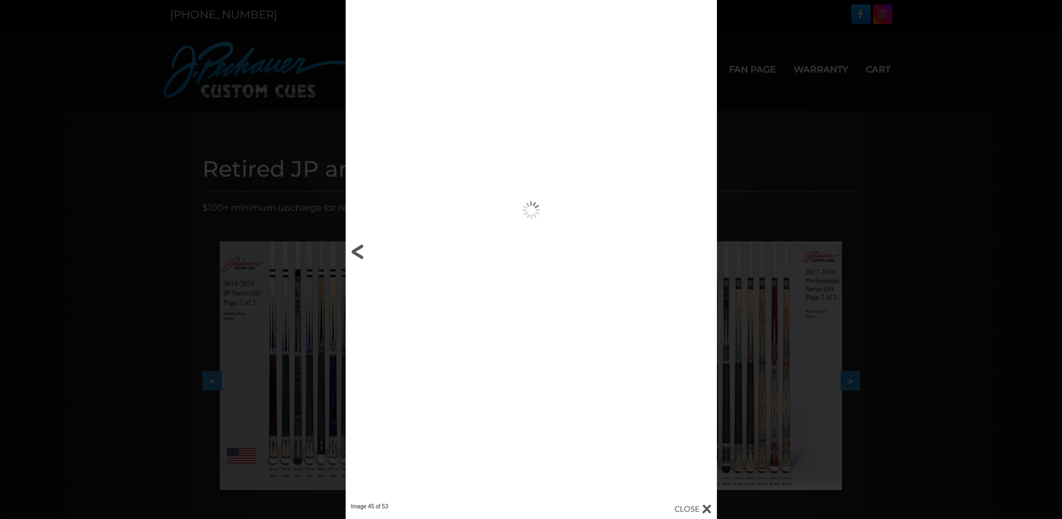
click at [353, 252] on link at bounding box center [428, 251] width 167 height 503
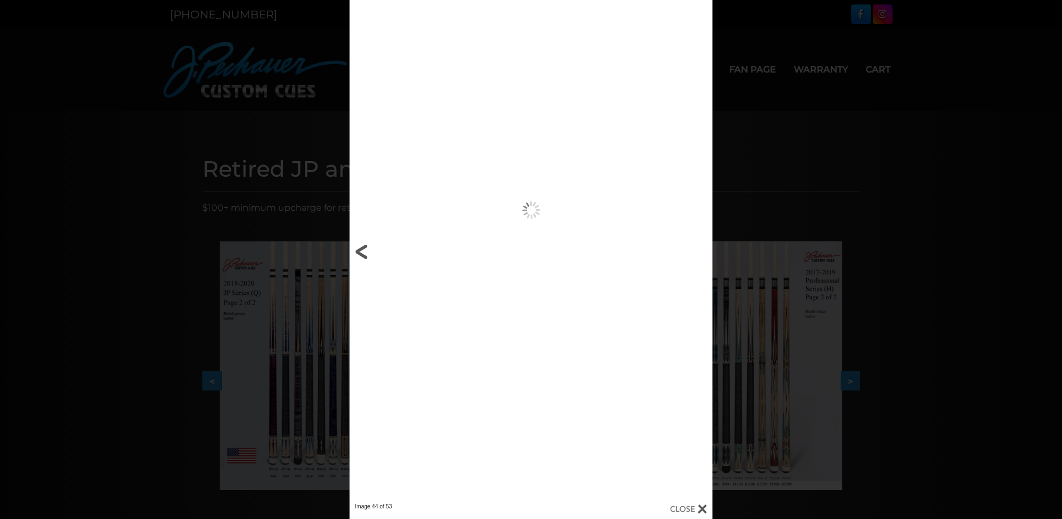
click at [353, 252] on link at bounding box center [430, 251] width 163 height 503
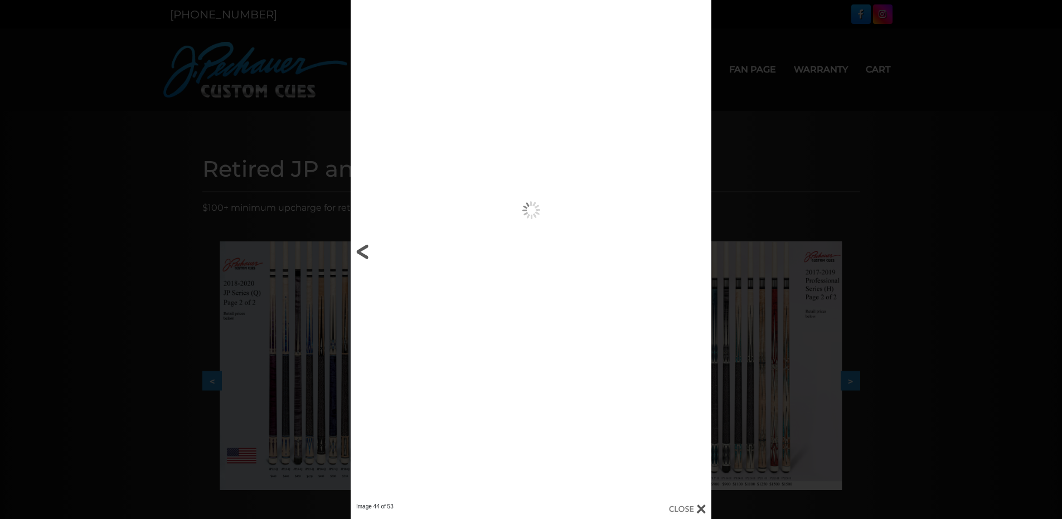
click at [353, 252] on link at bounding box center [432, 251] width 162 height 503
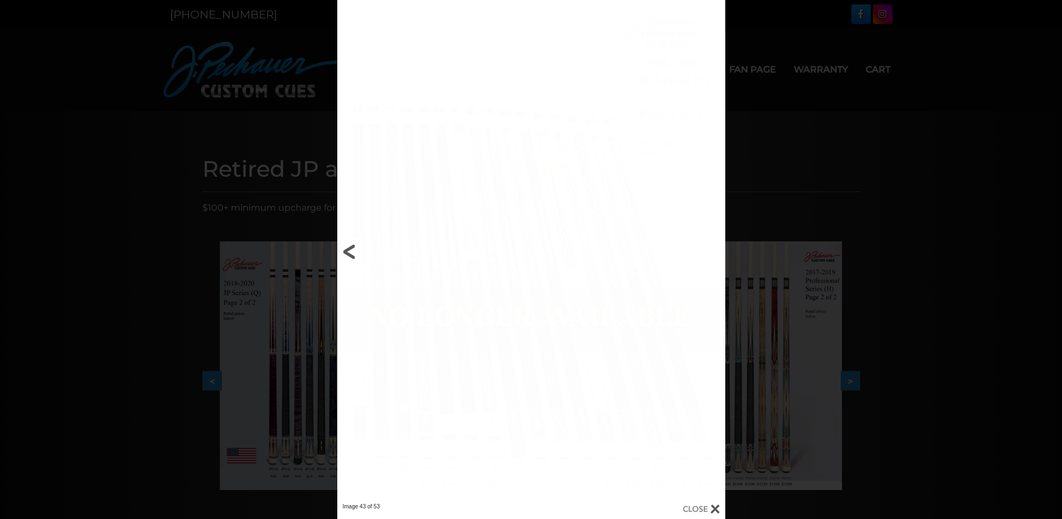
click at [353, 252] on link at bounding box center [424, 251] width 174 height 503
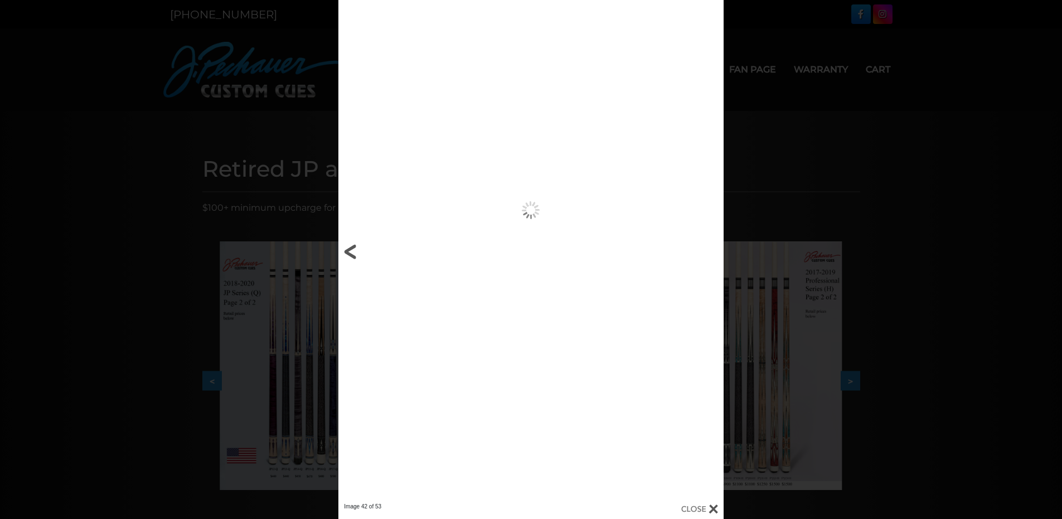
click at [353, 252] on link at bounding box center [424, 251] width 173 height 503
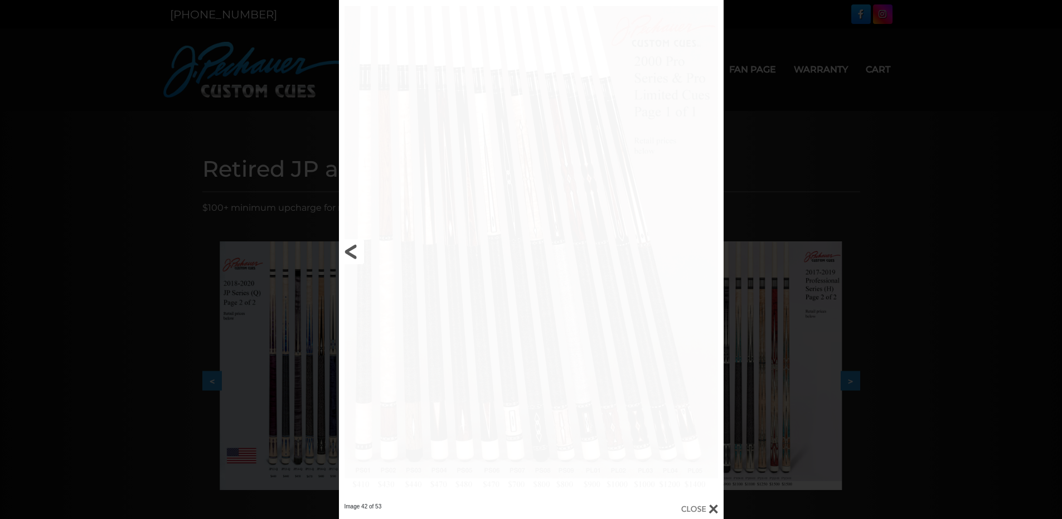
click at [353, 252] on link at bounding box center [425, 251] width 173 height 503
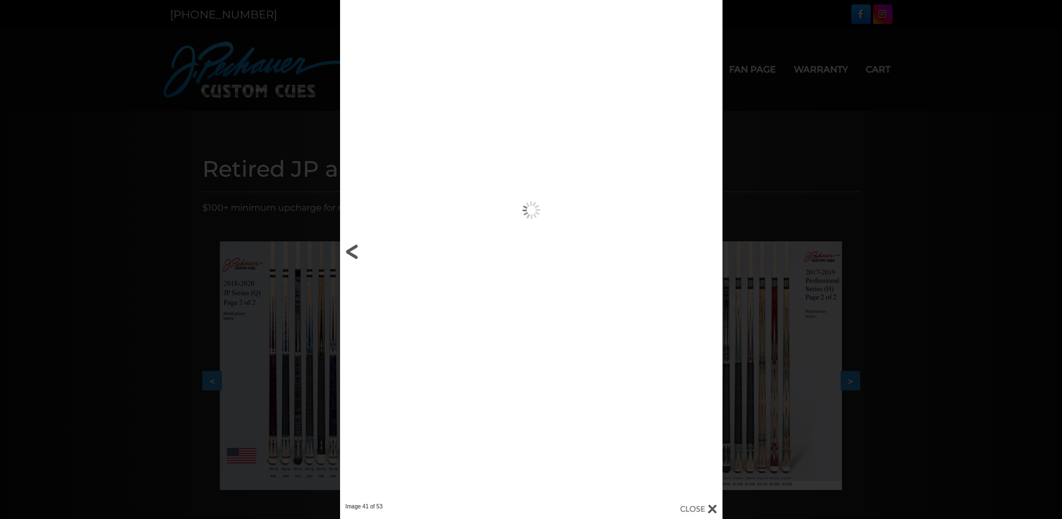
click at [353, 252] on link at bounding box center [426, 251] width 172 height 503
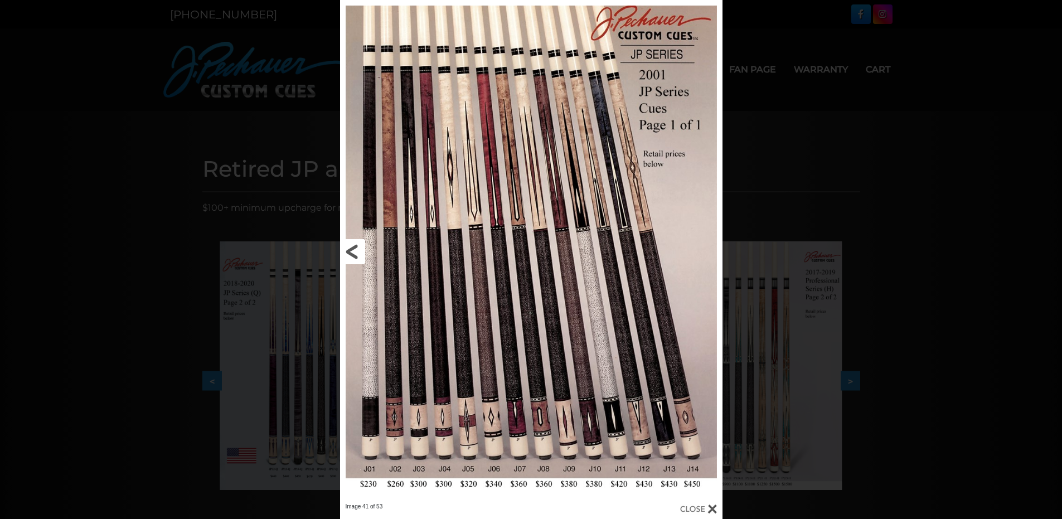
click at [353, 252] on link at bounding box center [426, 251] width 172 height 503
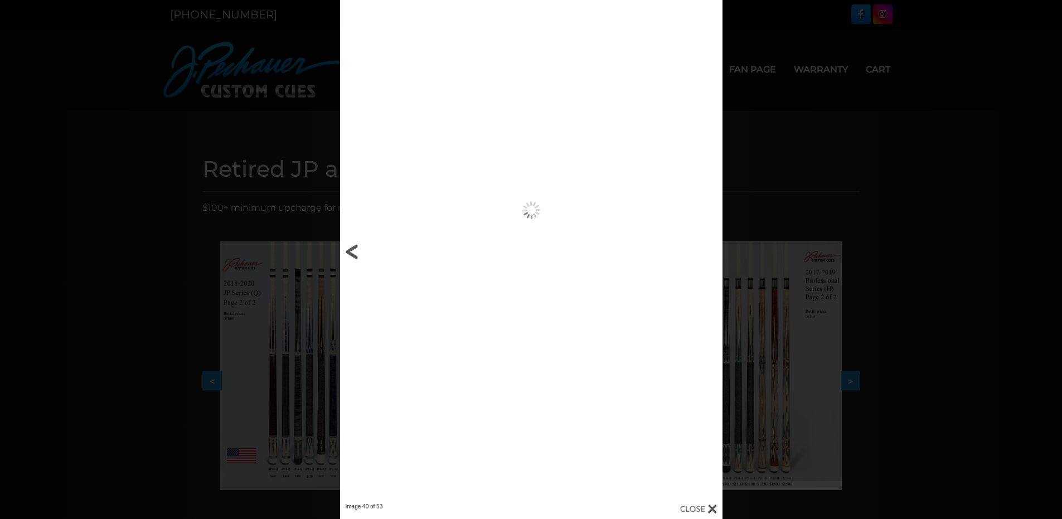
click at [353, 252] on div "Image 40 of 53" at bounding box center [531, 259] width 1062 height 519
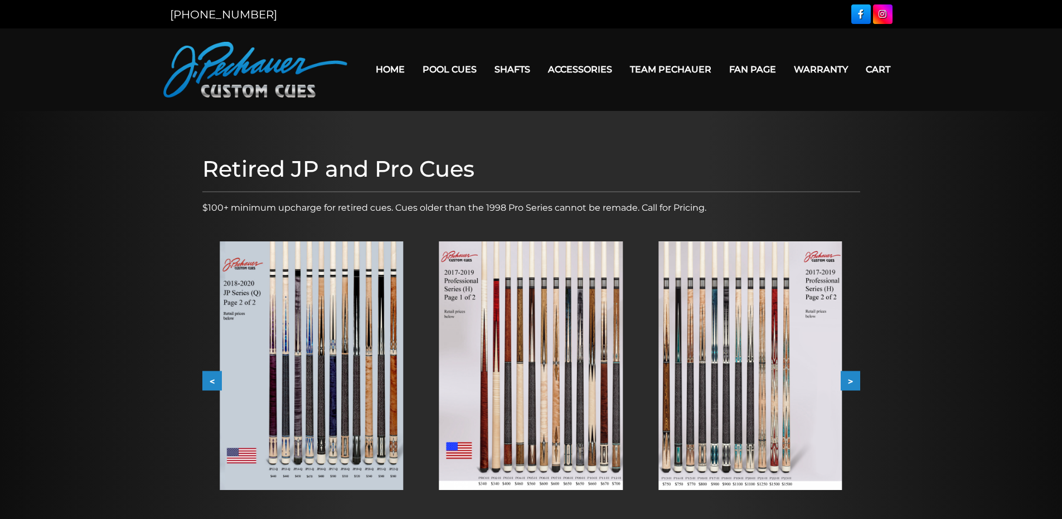
click at [210, 375] on button "<" at bounding box center [212, 381] width 20 height 20
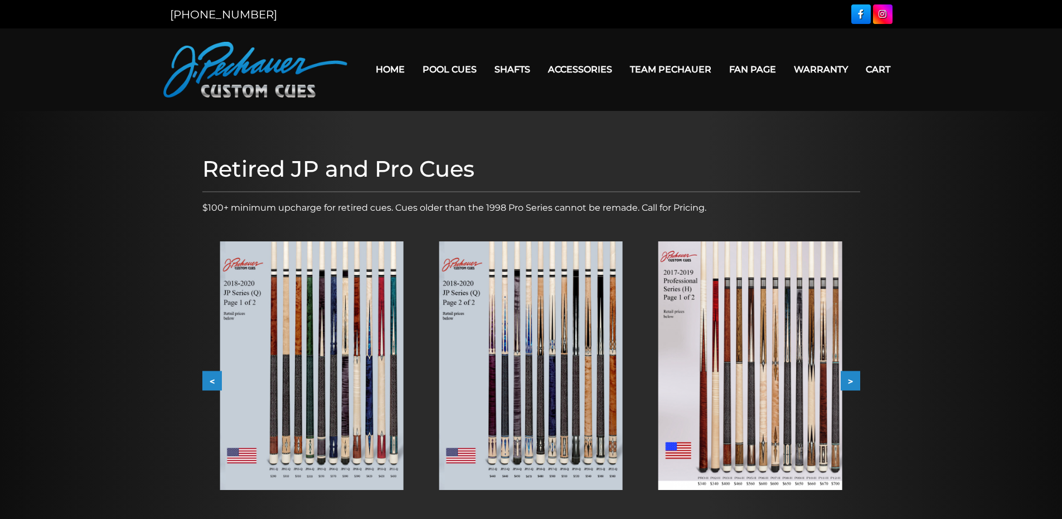
click at [211, 380] on button "<" at bounding box center [212, 381] width 20 height 20
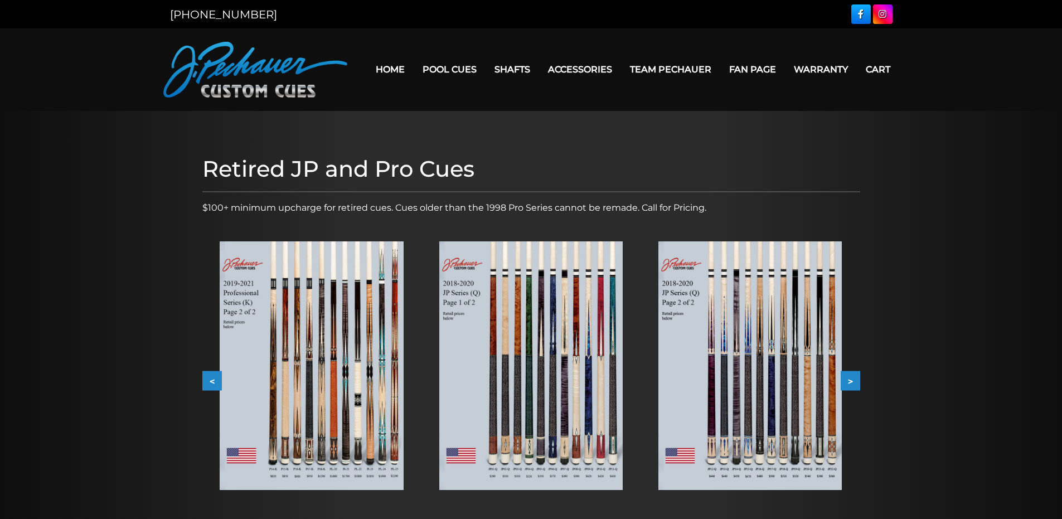
click at [211, 380] on button "<" at bounding box center [212, 381] width 20 height 20
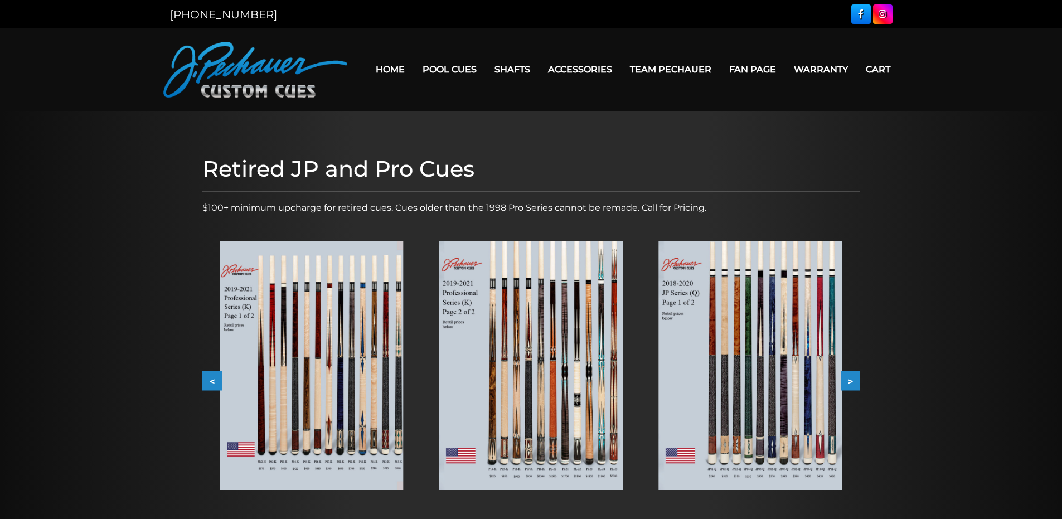
click at [211, 380] on button "<" at bounding box center [212, 381] width 20 height 20
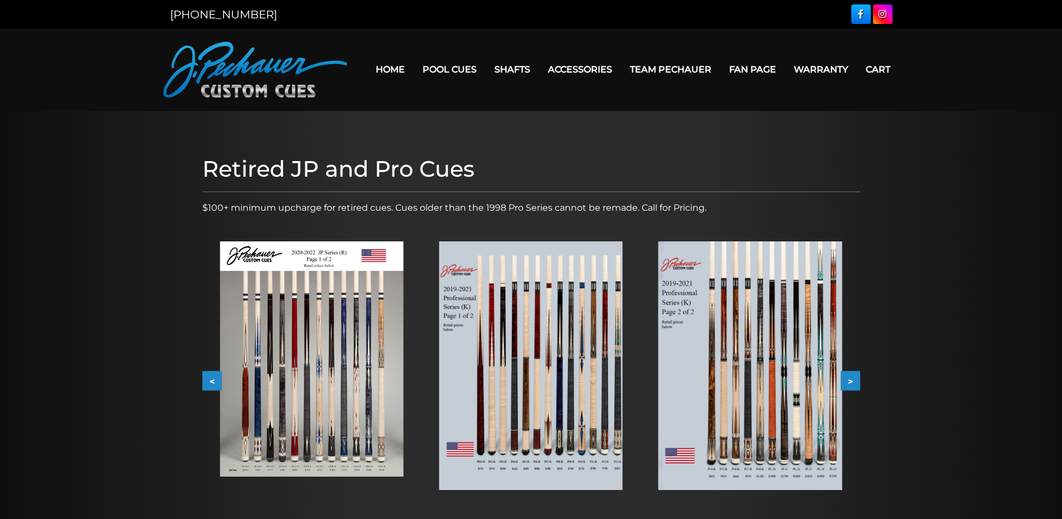
click at [211, 380] on button "<" at bounding box center [212, 381] width 20 height 20
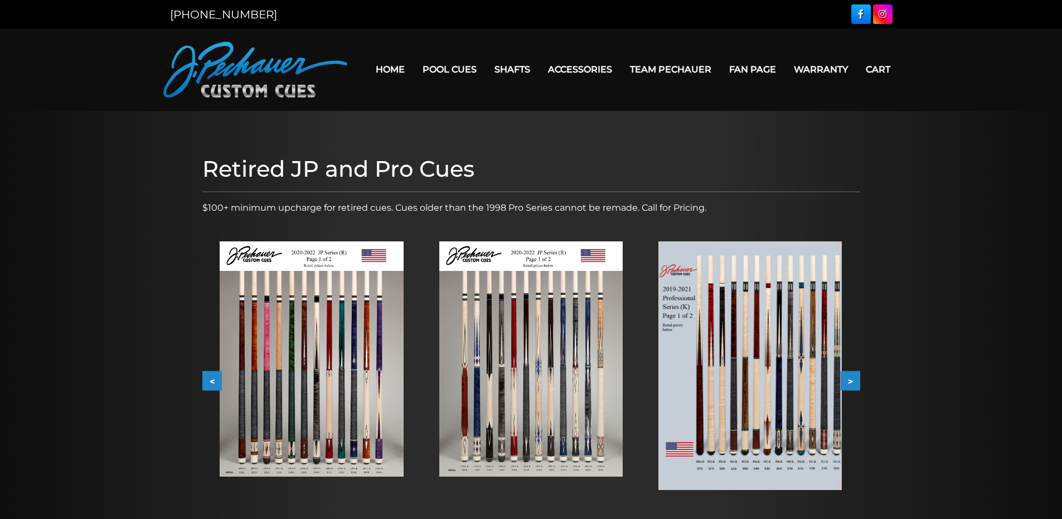
click at [211, 380] on button "<" at bounding box center [212, 381] width 20 height 20
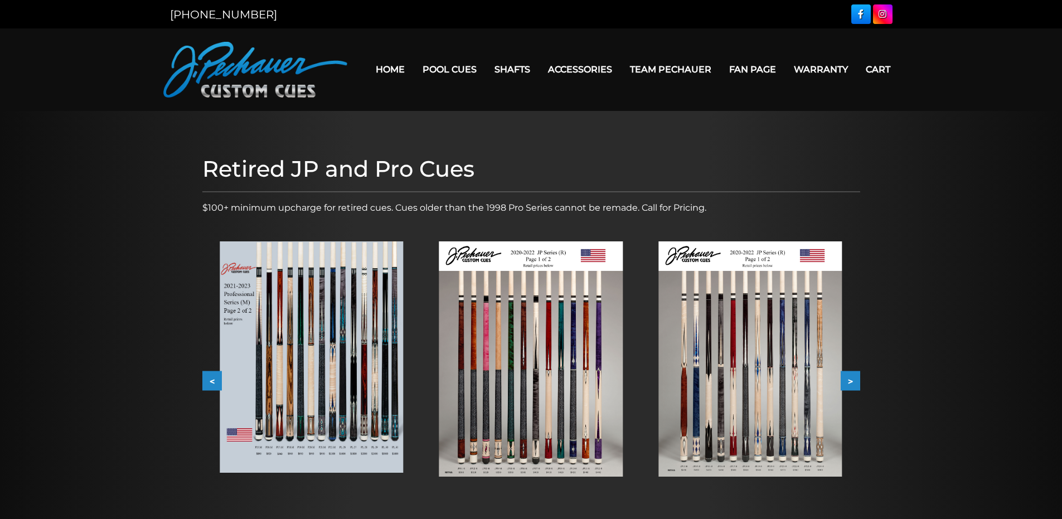
click at [211, 380] on button "<" at bounding box center [212, 381] width 20 height 20
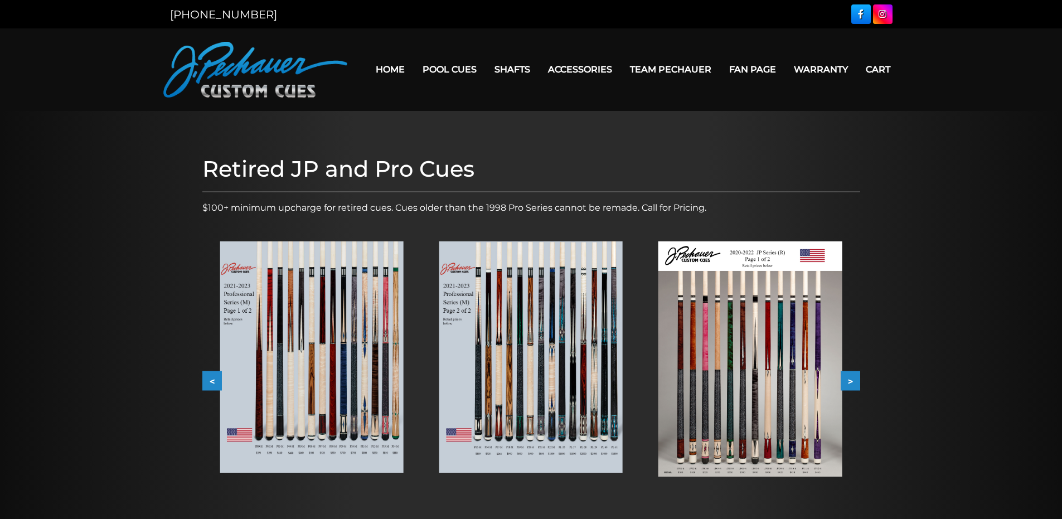
click at [211, 380] on button "<" at bounding box center [212, 381] width 20 height 20
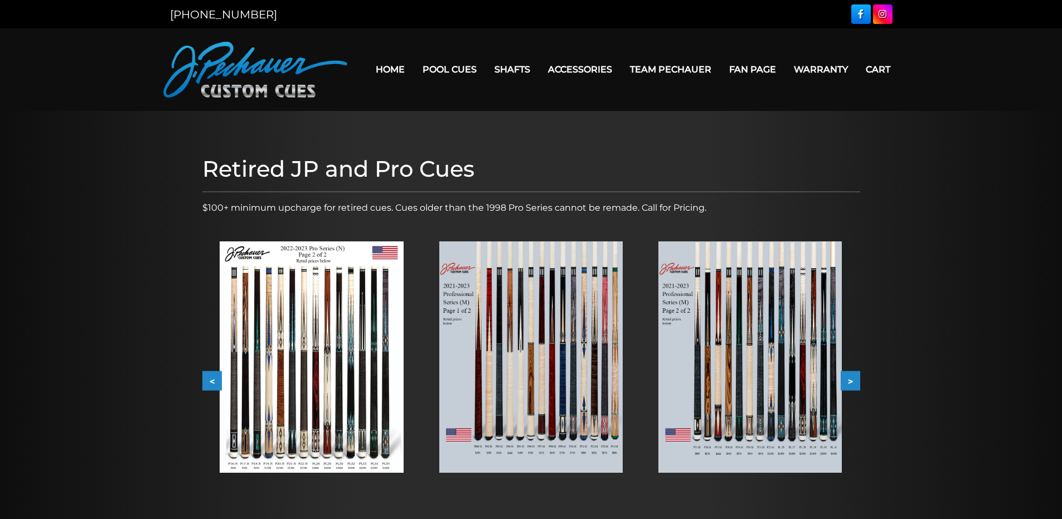
click at [211, 380] on button "<" at bounding box center [212, 381] width 20 height 20
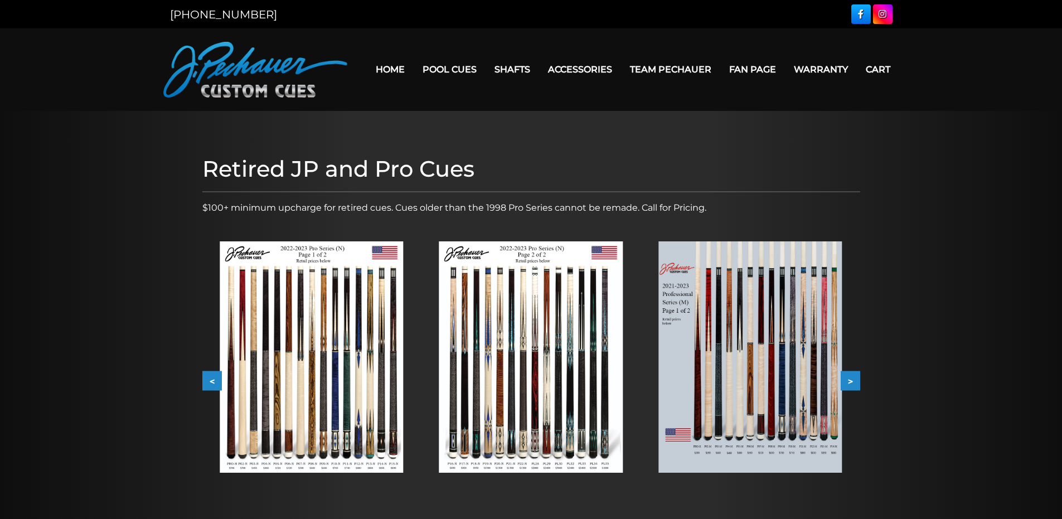
click at [211, 380] on button "<" at bounding box center [212, 381] width 20 height 20
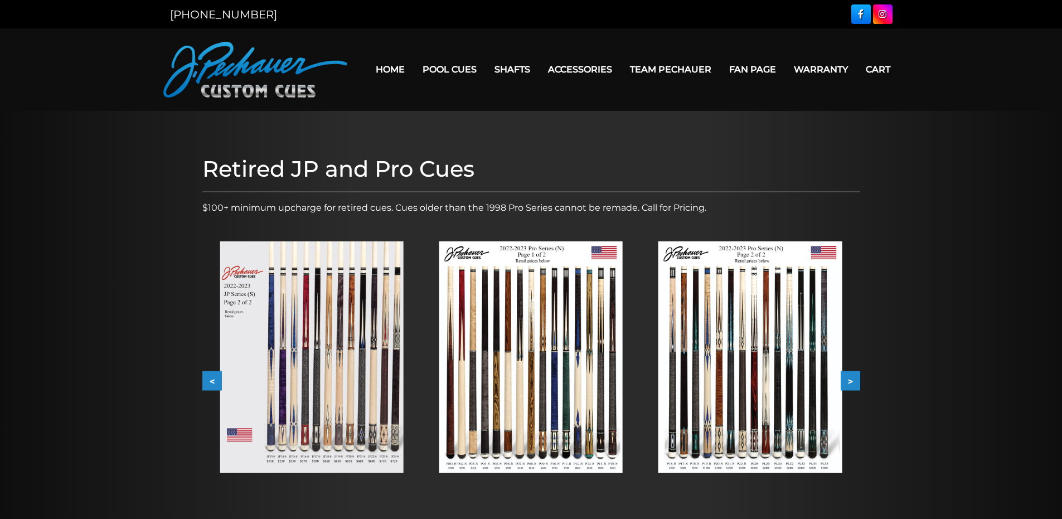
click at [211, 380] on button "<" at bounding box center [212, 381] width 20 height 20
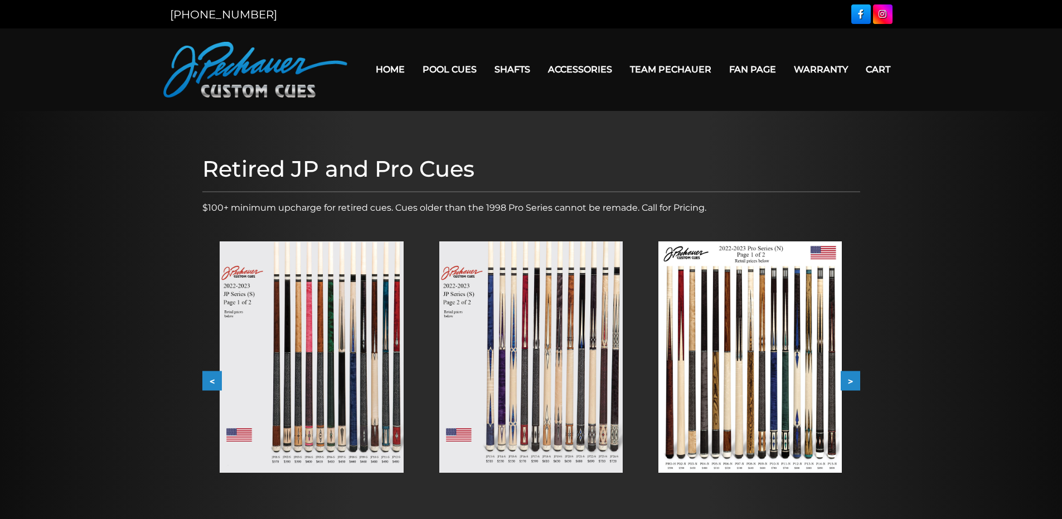
click at [211, 380] on button "<" at bounding box center [212, 381] width 20 height 20
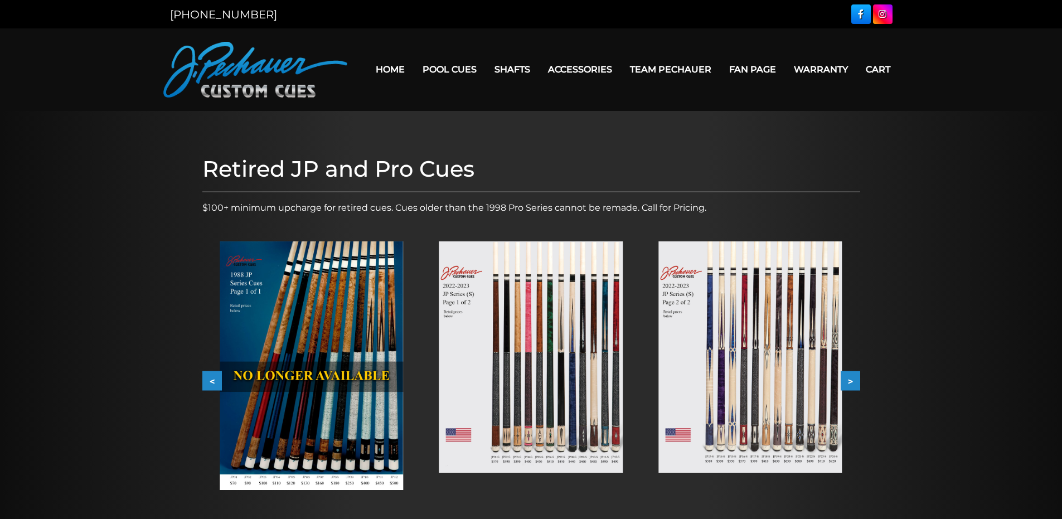
click at [211, 380] on button "<" at bounding box center [212, 381] width 20 height 20
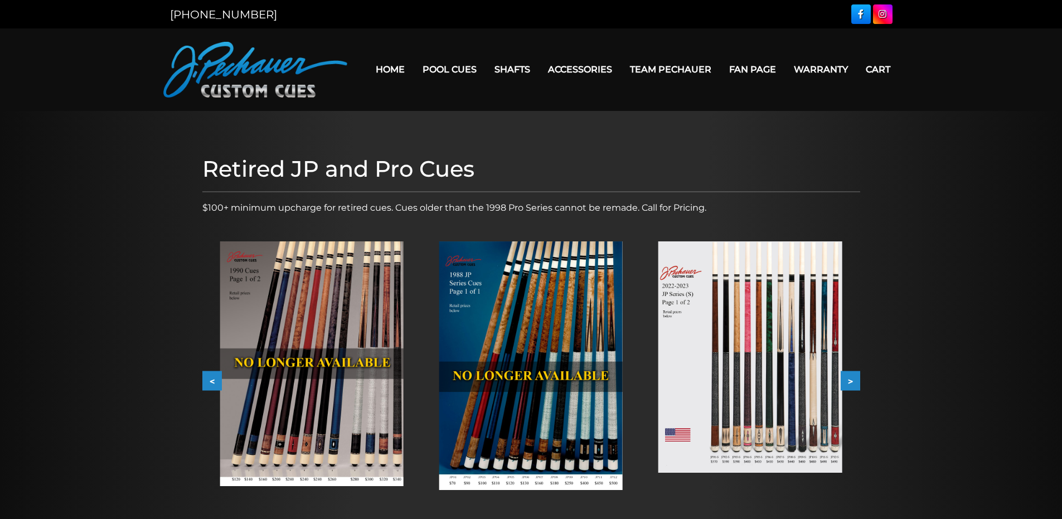
click at [211, 379] on button "<" at bounding box center [212, 381] width 20 height 20
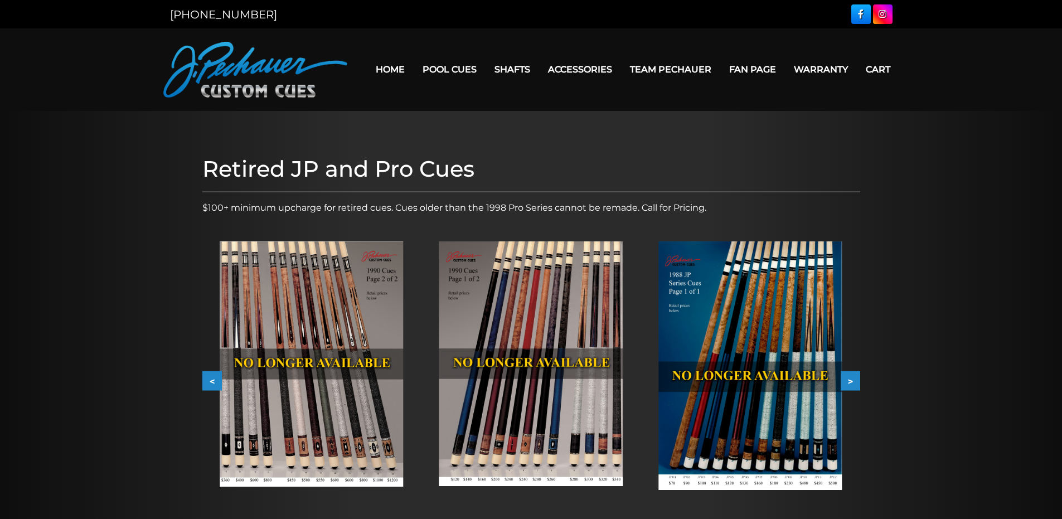
click at [211, 379] on button "<" at bounding box center [212, 381] width 20 height 20
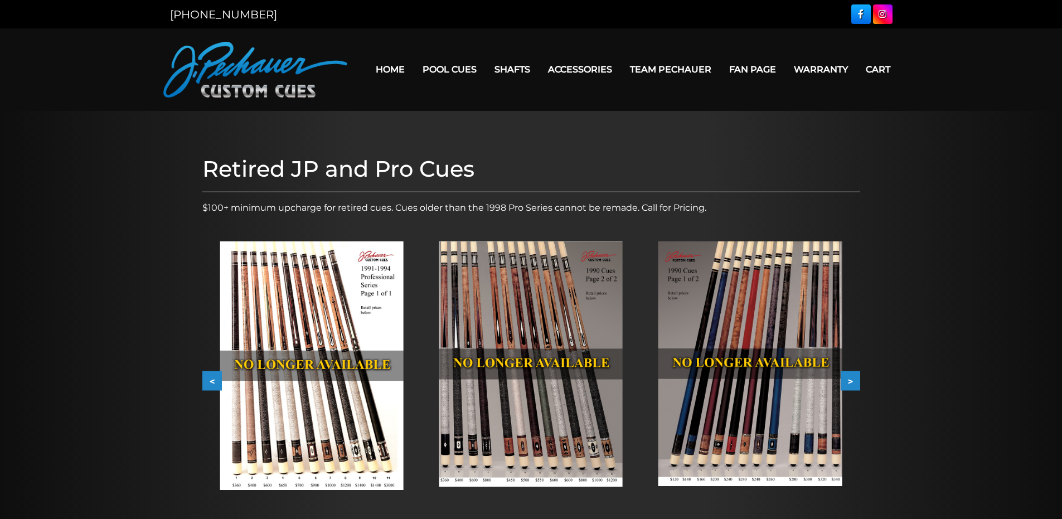
click at [212, 376] on button "<" at bounding box center [212, 381] width 20 height 20
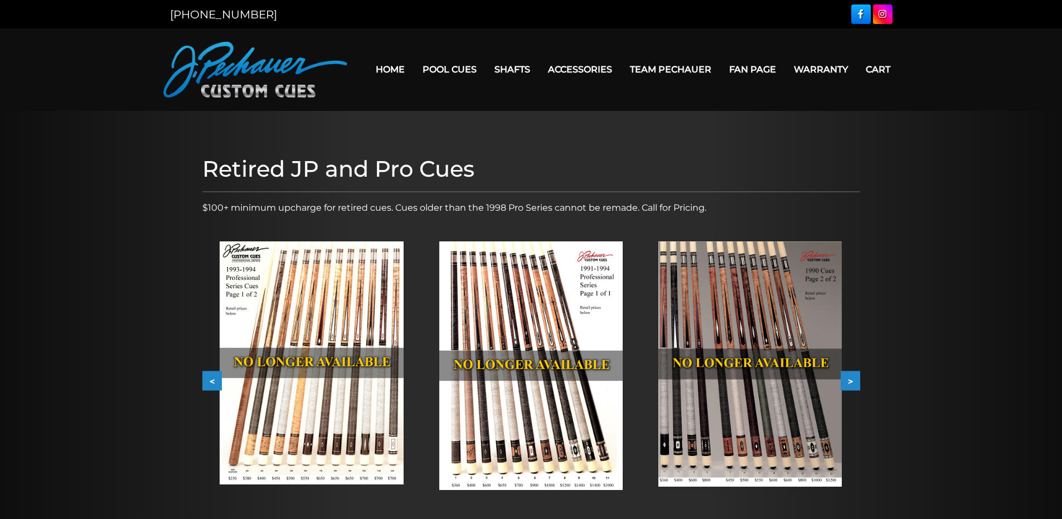
click at [212, 376] on button "<" at bounding box center [212, 381] width 20 height 20
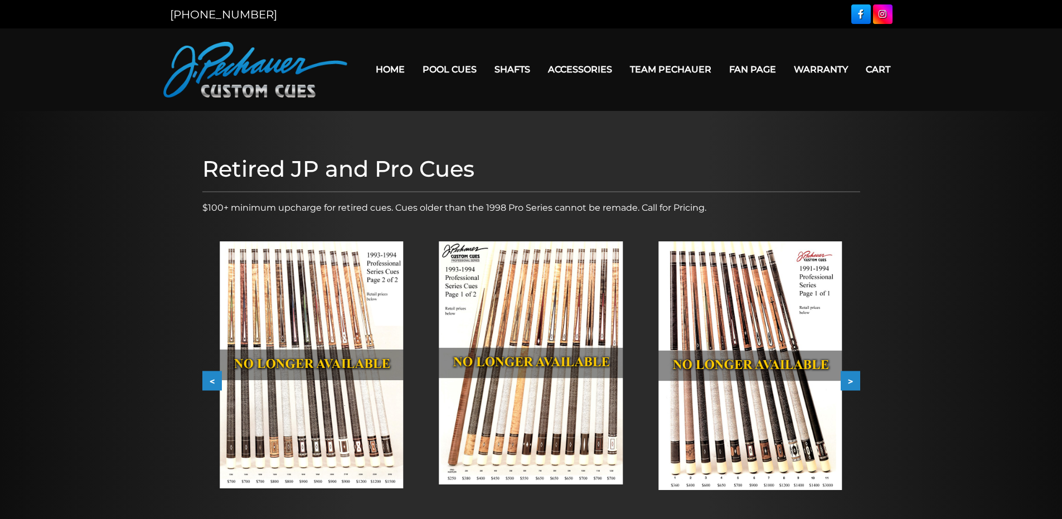
click at [212, 376] on button "<" at bounding box center [212, 381] width 20 height 20
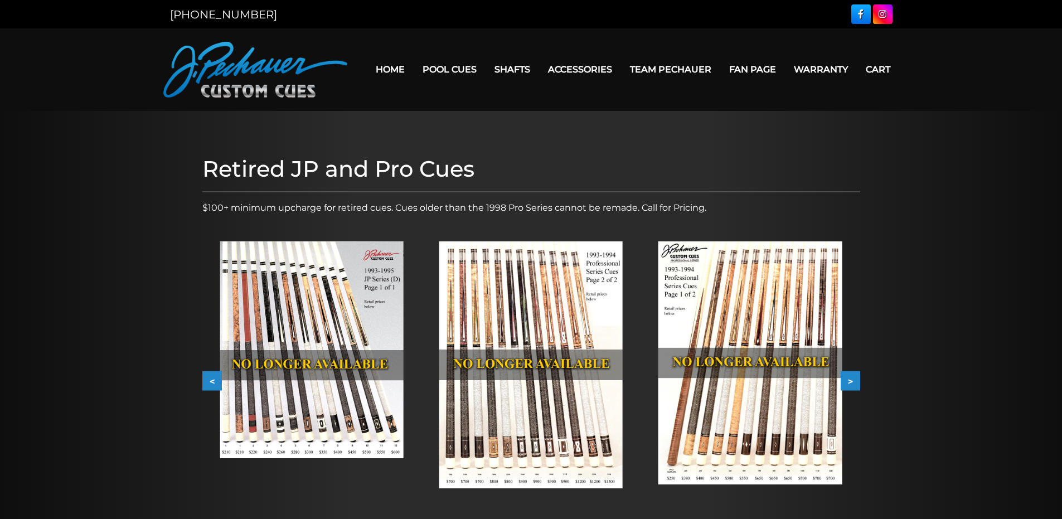
click at [210, 381] on button "<" at bounding box center [212, 381] width 20 height 20
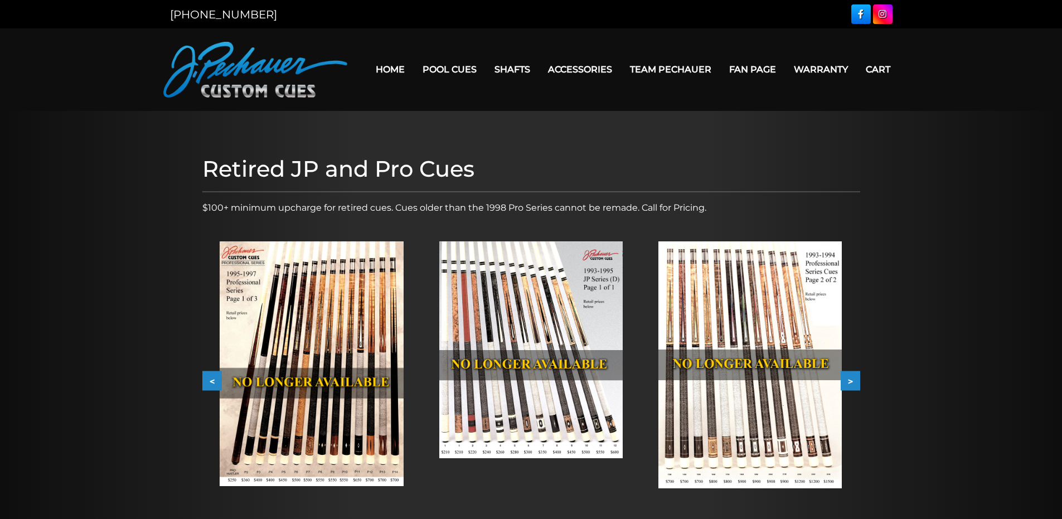
click at [210, 381] on button "<" at bounding box center [212, 381] width 20 height 20
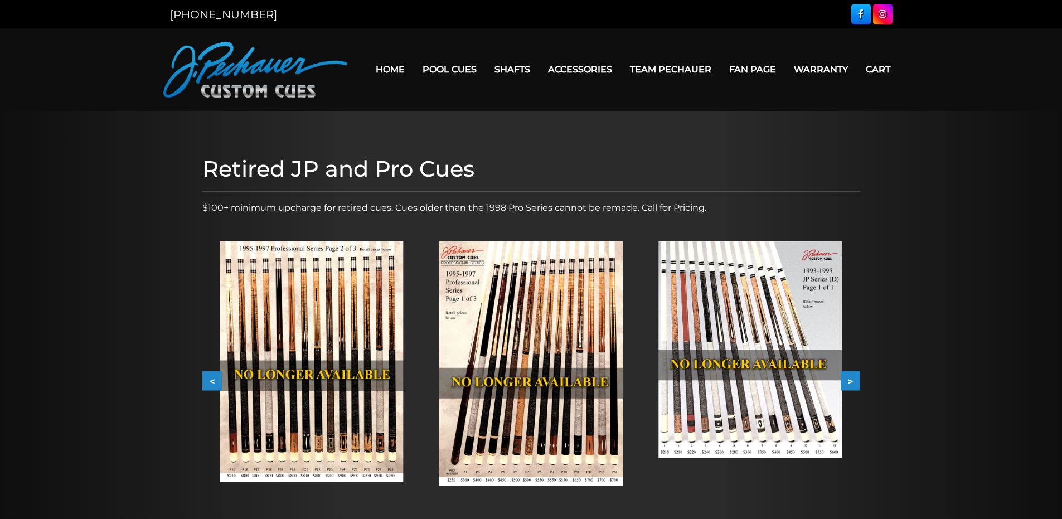
click at [210, 379] on button "<" at bounding box center [212, 381] width 20 height 20
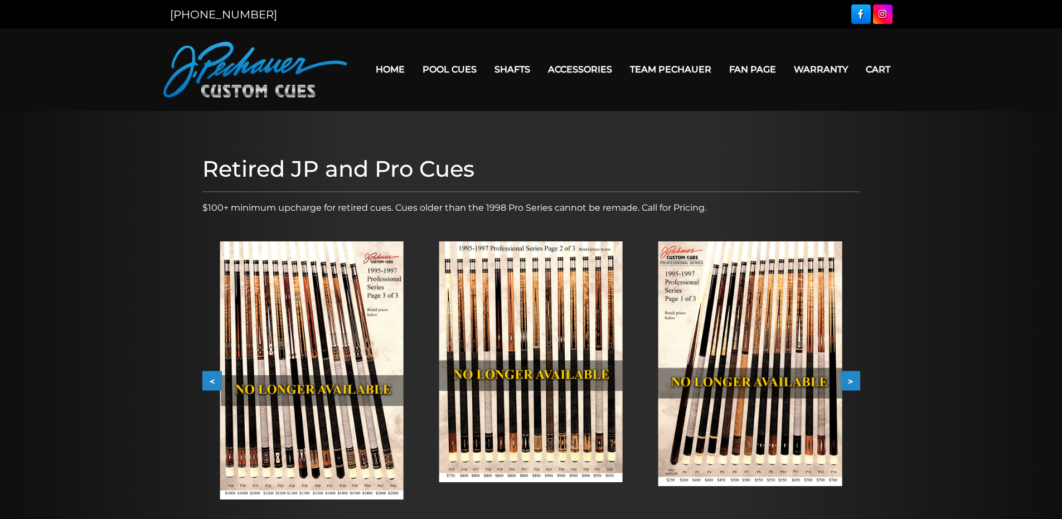
click at [210, 379] on button "<" at bounding box center [212, 381] width 20 height 20
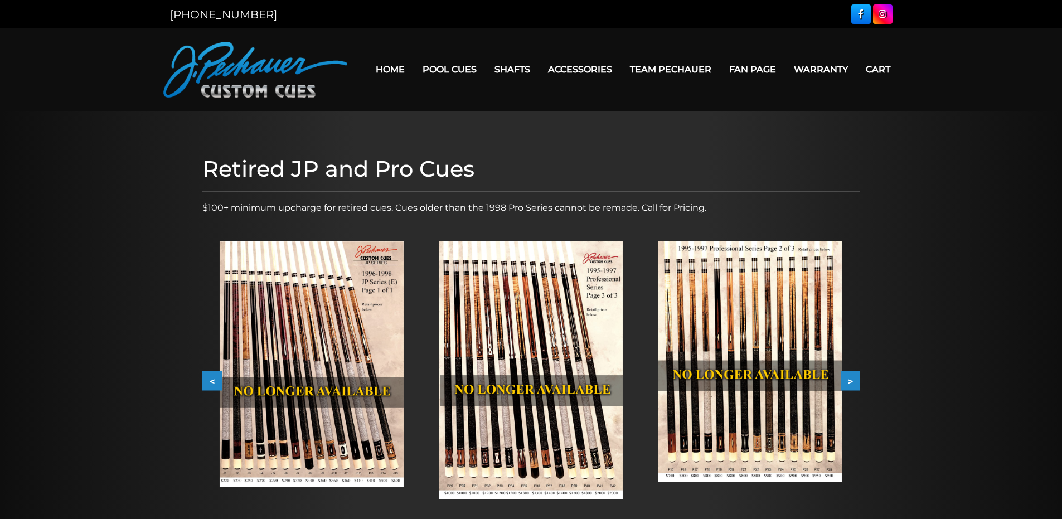
click at [212, 378] on button "<" at bounding box center [212, 381] width 20 height 20
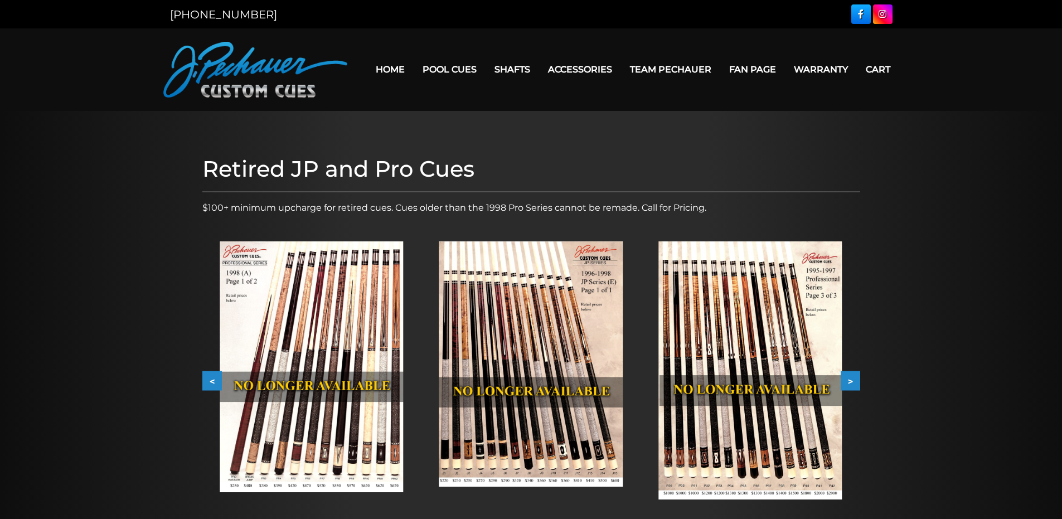
click at [212, 378] on button "<" at bounding box center [212, 381] width 20 height 20
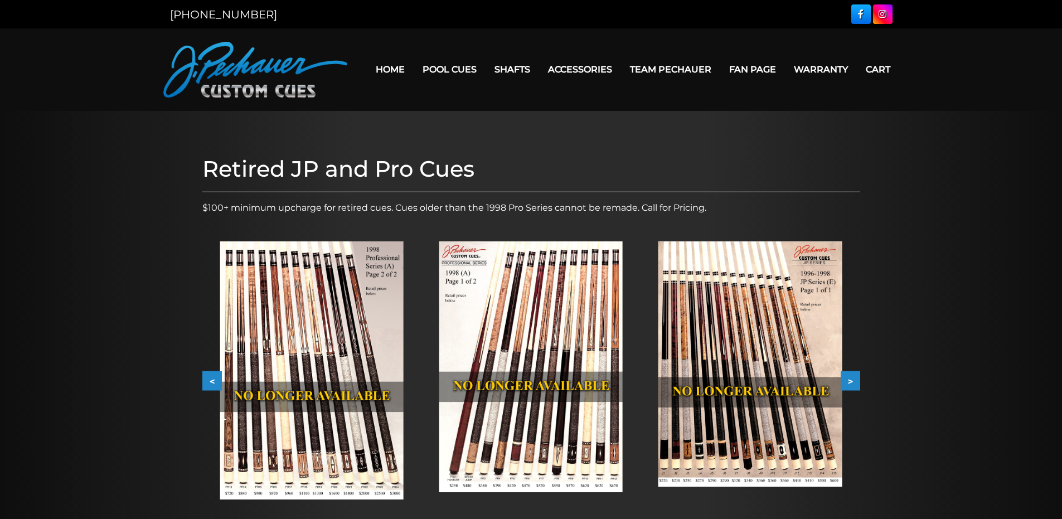
click at [212, 378] on button "<" at bounding box center [212, 381] width 20 height 20
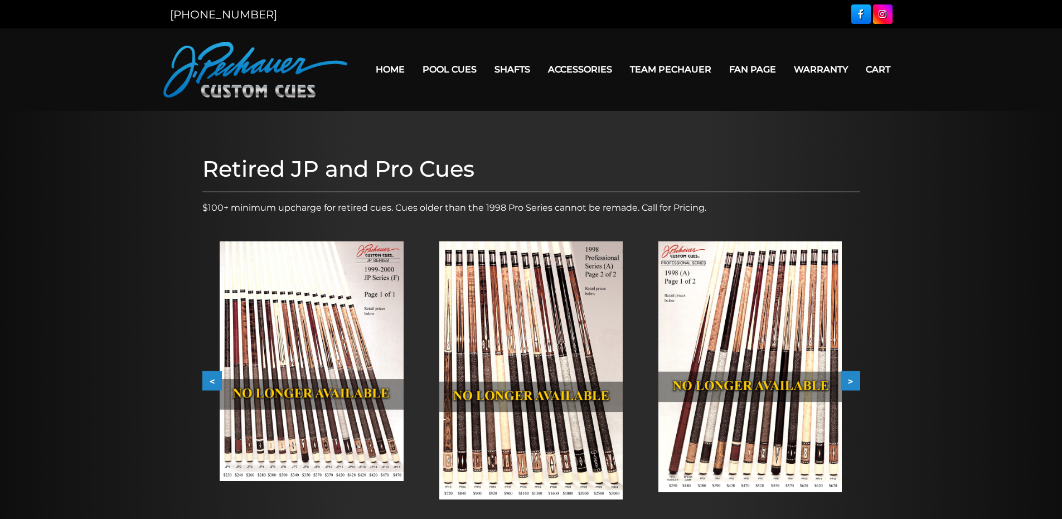
click at [212, 378] on button "<" at bounding box center [212, 381] width 20 height 20
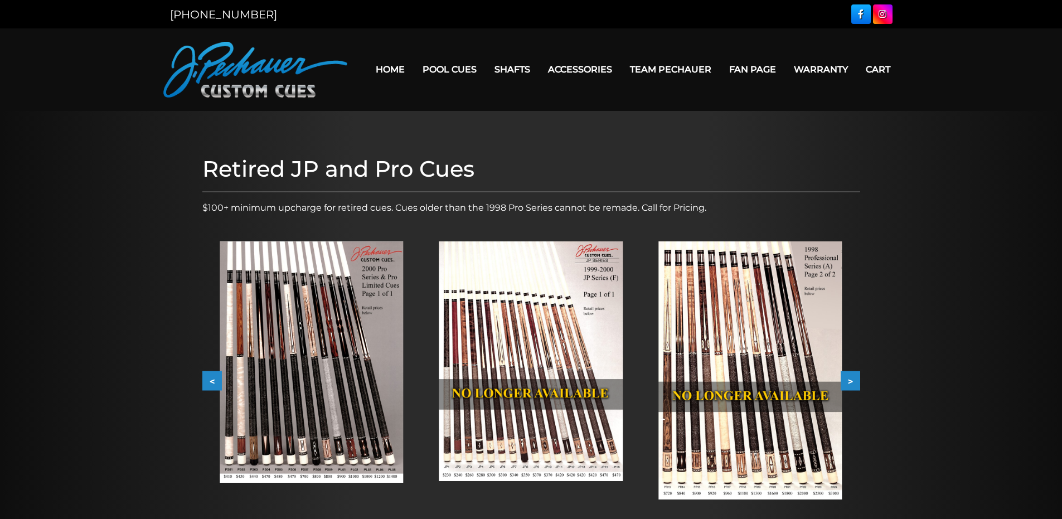
click at [212, 381] on button "<" at bounding box center [212, 381] width 20 height 20
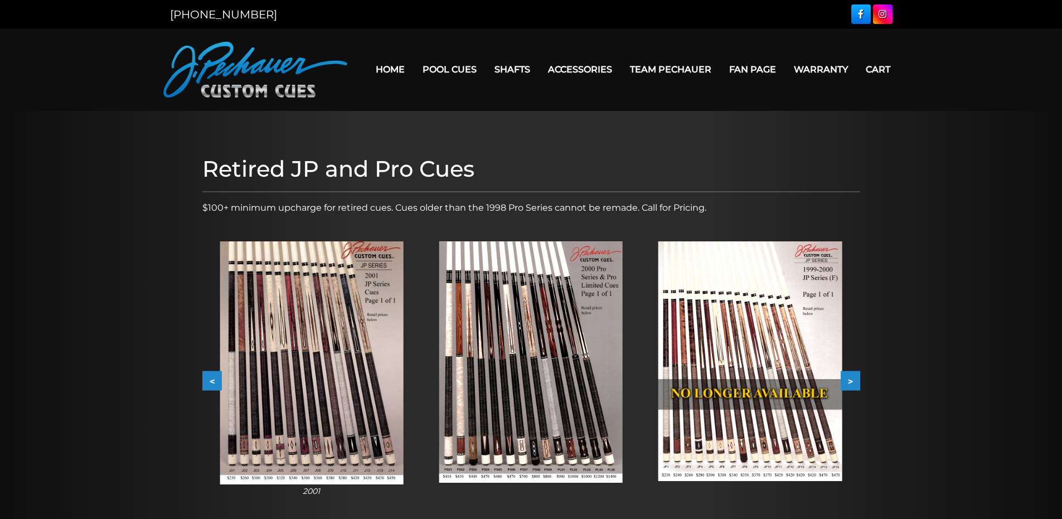
click at [212, 381] on button "<" at bounding box center [212, 381] width 20 height 20
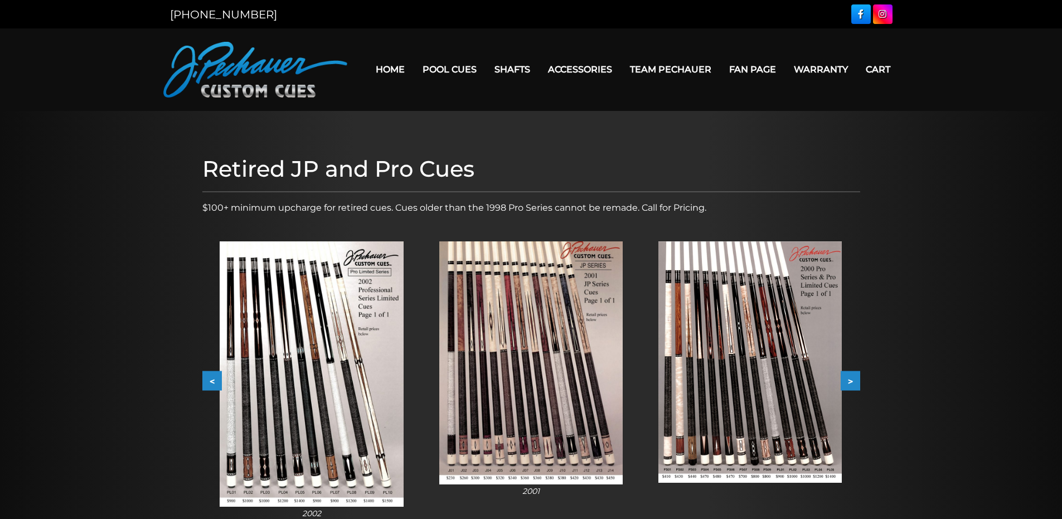
click at [212, 381] on button "<" at bounding box center [212, 381] width 20 height 20
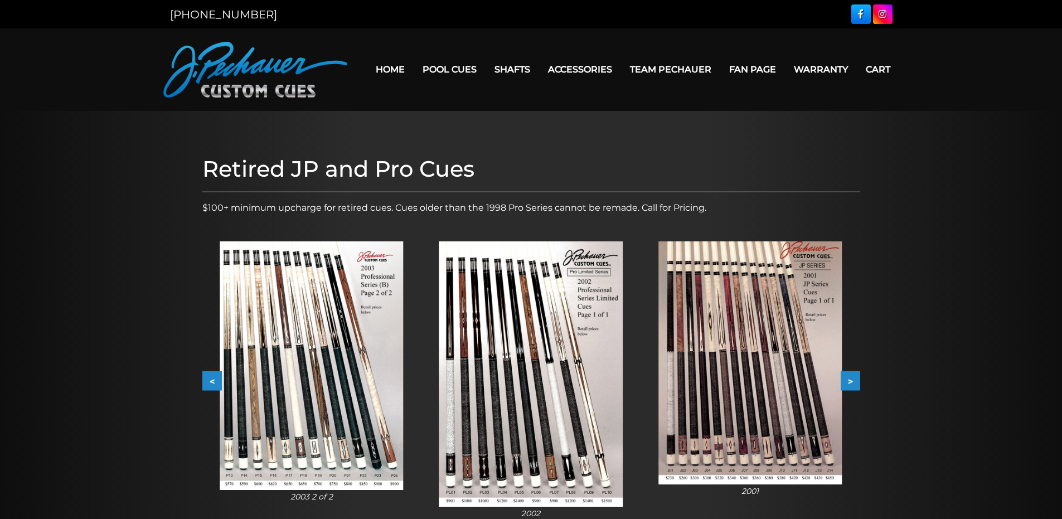
click at [212, 382] on button "<" at bounding box center [212, 381] width 20 height 20
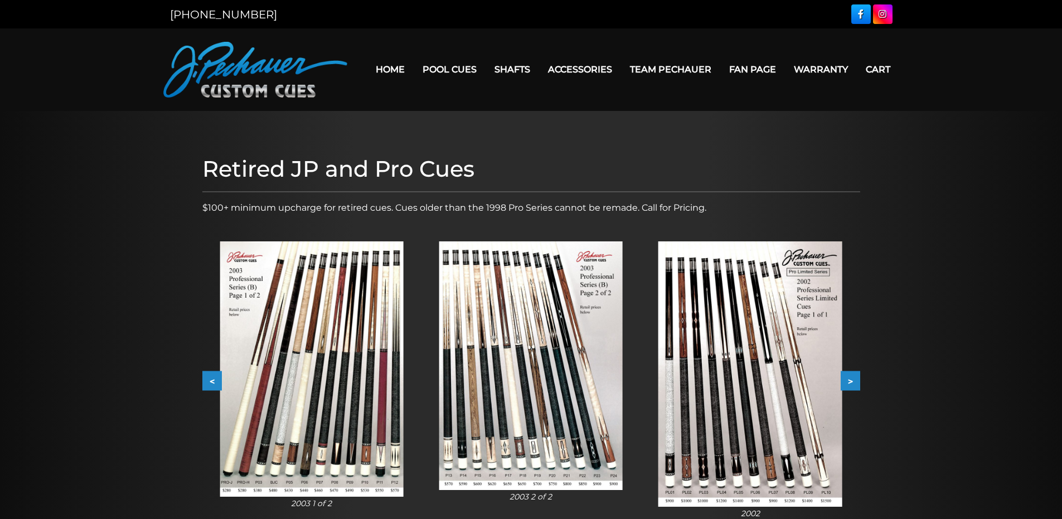
click at [213, 382] on button "<" at bounding box center [212, 381] width 20 height 20
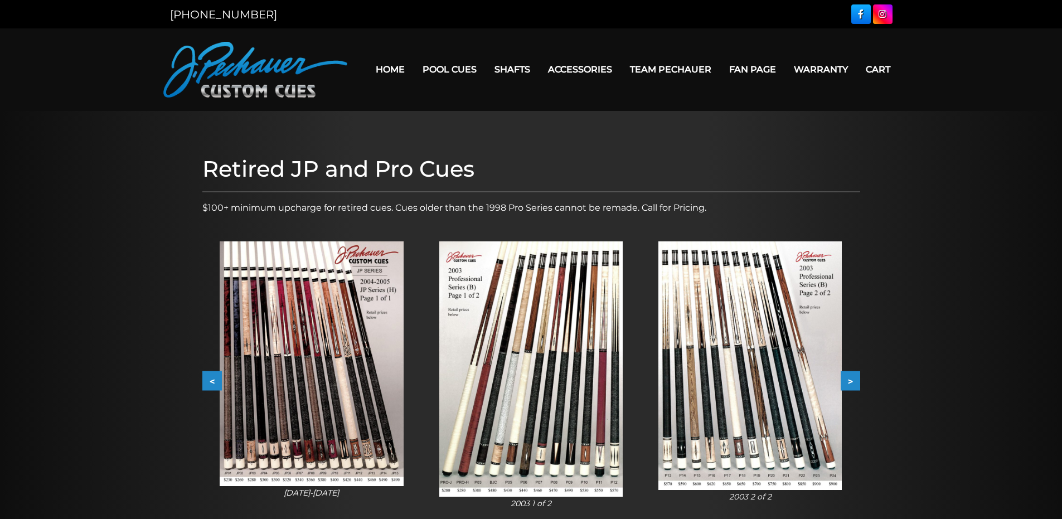
click at [213, 383] on button "<" at bounding box center [212, 381] width 20 height 20
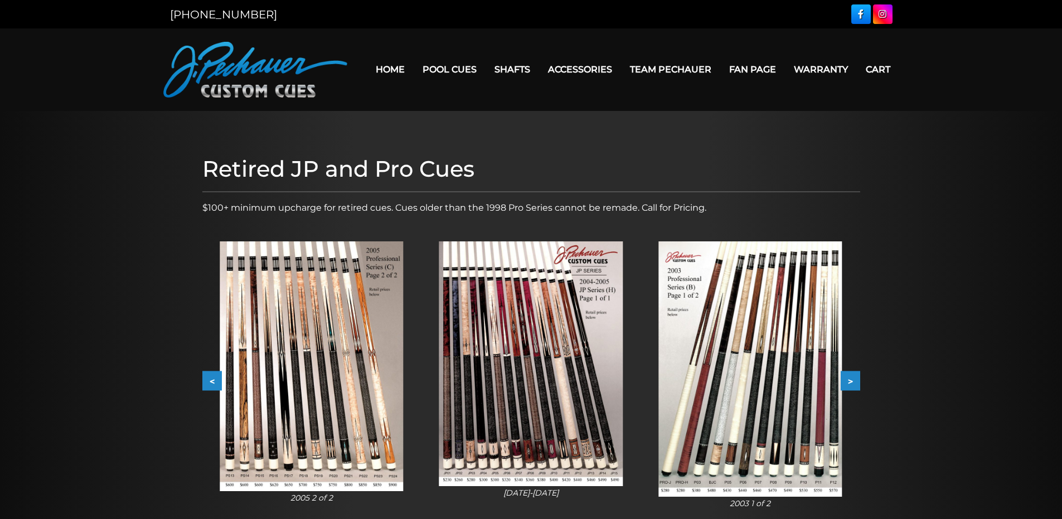
click at [213, 383] on button "<" at bounding box center [212, 381] width 20 height 20
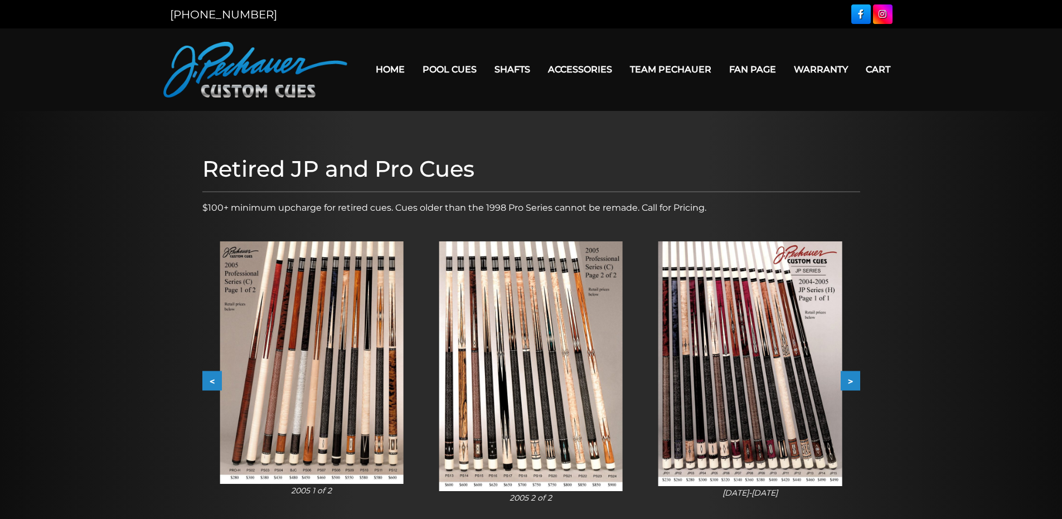
click at [213, 383] on button "<" at bounding box center [212, 381] width 20 height 20
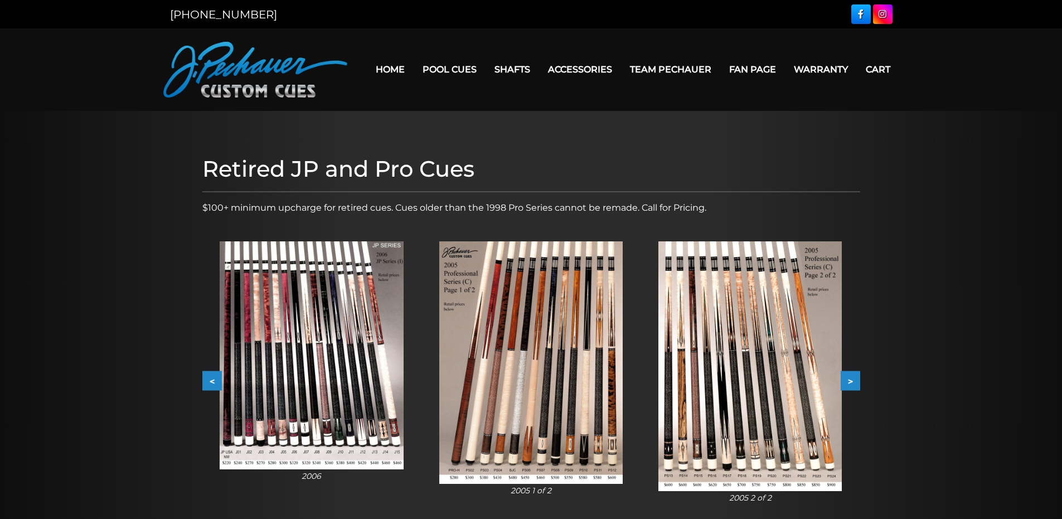
click at [850, 383] on button ">" at bounding box center [850, 381] width 20 height 20
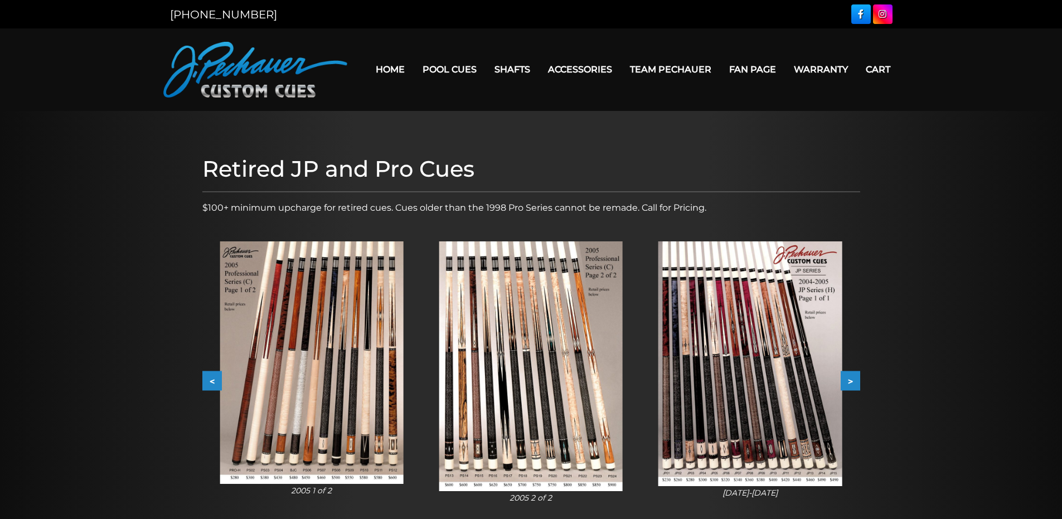
click at [850, 383] on button ">" at bounding box center [850, 381] width 20 height 20
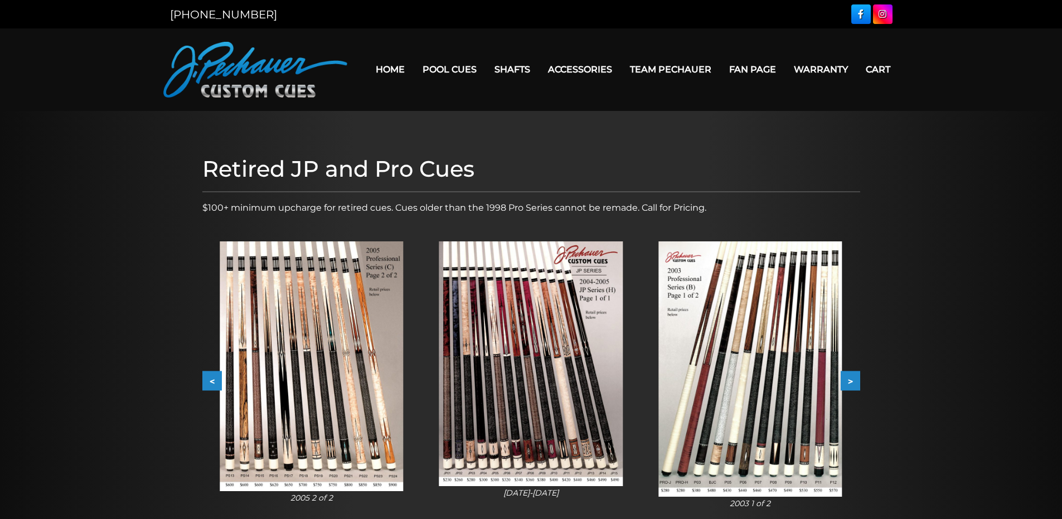
click at [210, 381] on button "<" at bounding box center [212, 381] width 20 height 20
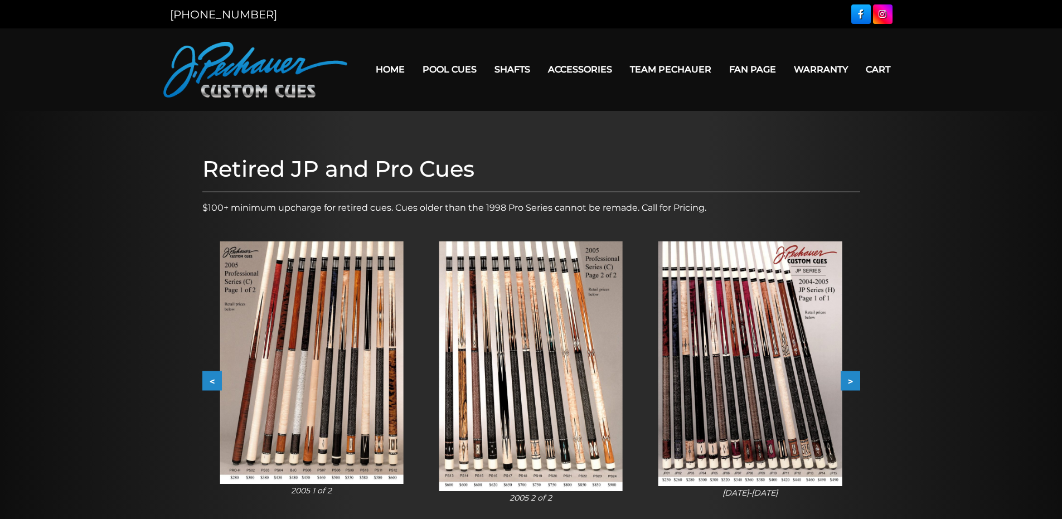
click at [210, 381] on button "<" at bounding box center [212, 381] width 20 height 20
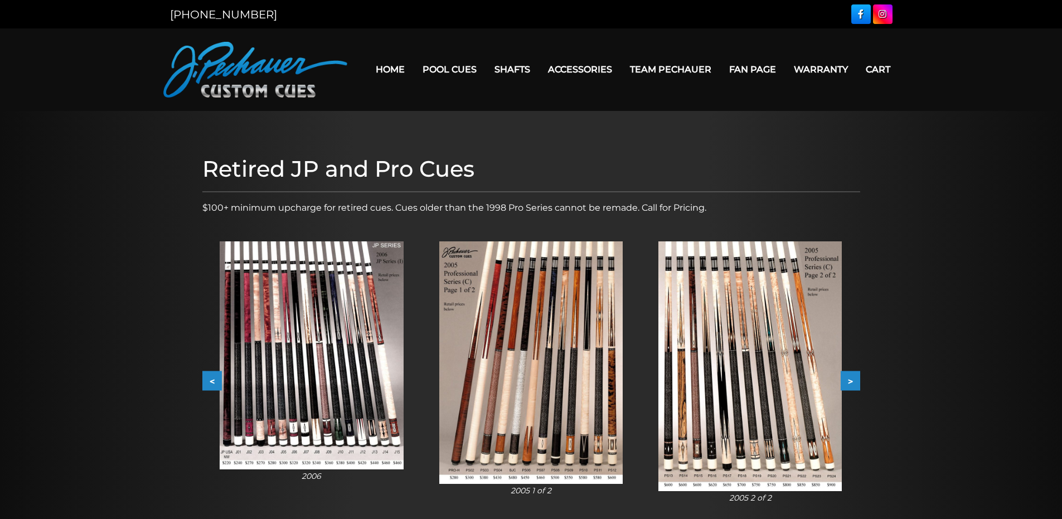
click at [210, 381] on button "<" at bounding box center [212, 381] width 20 height 20
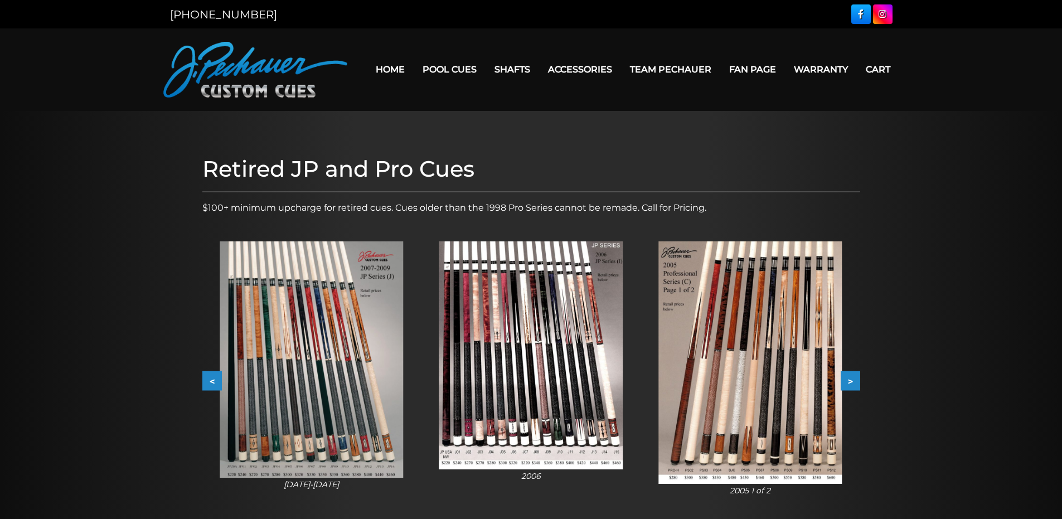
click at [210, 381] on button "<" at bounding box center [212, 381] width 20 height 20
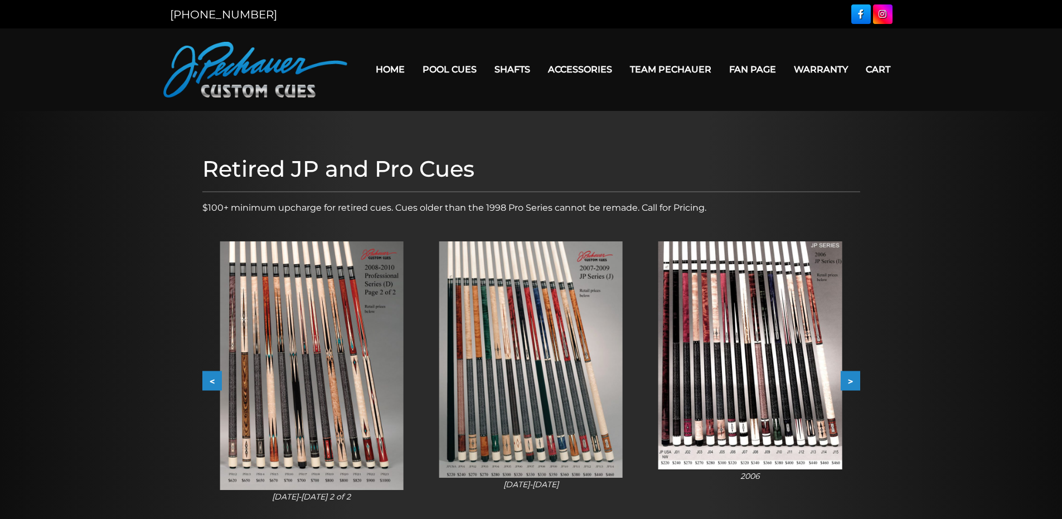
click at [210, 381] on button "<" at bounding box center [212, 381] width 20 height 20
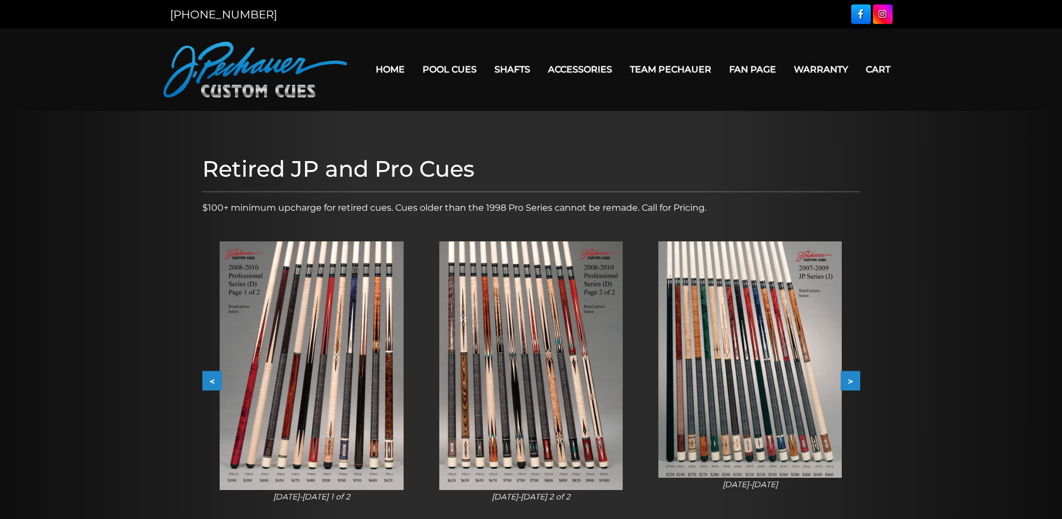
click at [210, 381] on button "<" at bounding box center [212, 381] width 20 height 20
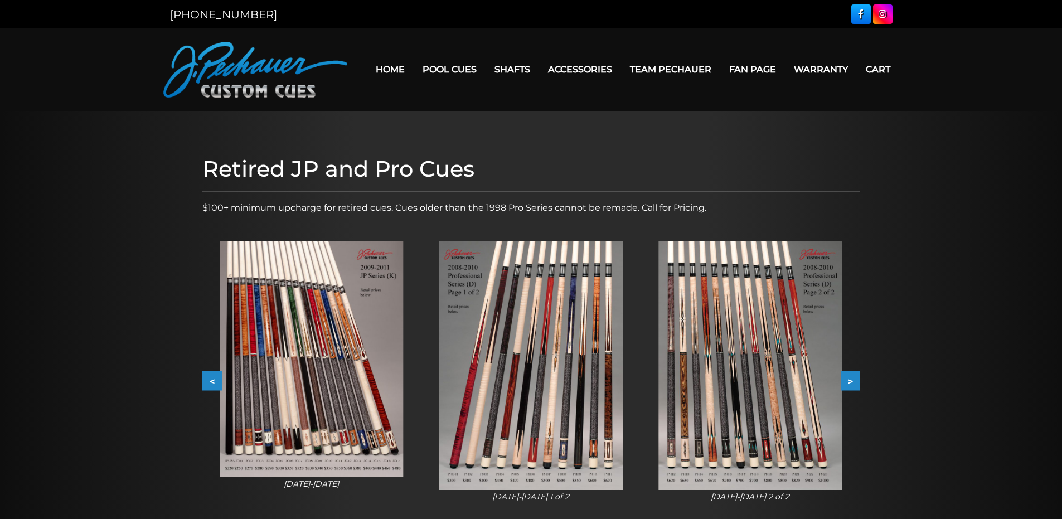
click at [210, 381] on button "<" at bounding box center [212, 381] width 20 height 20
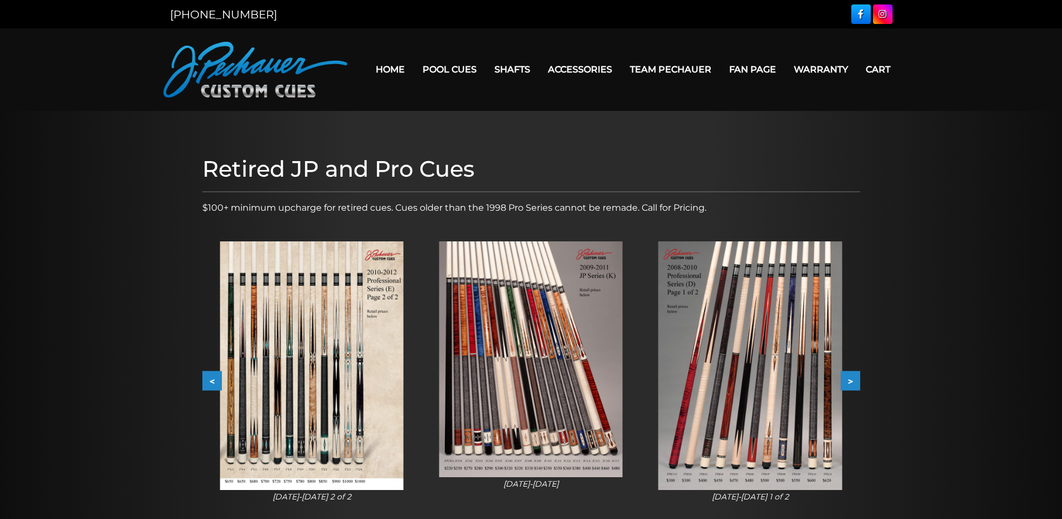
click at [210, 370] on div "2010-2012 2 of 2" at bounding box center [311, 372] width 219 height 298
click at [209, 383] on button "<" at bounding box center [212, 381] width 20 height 20
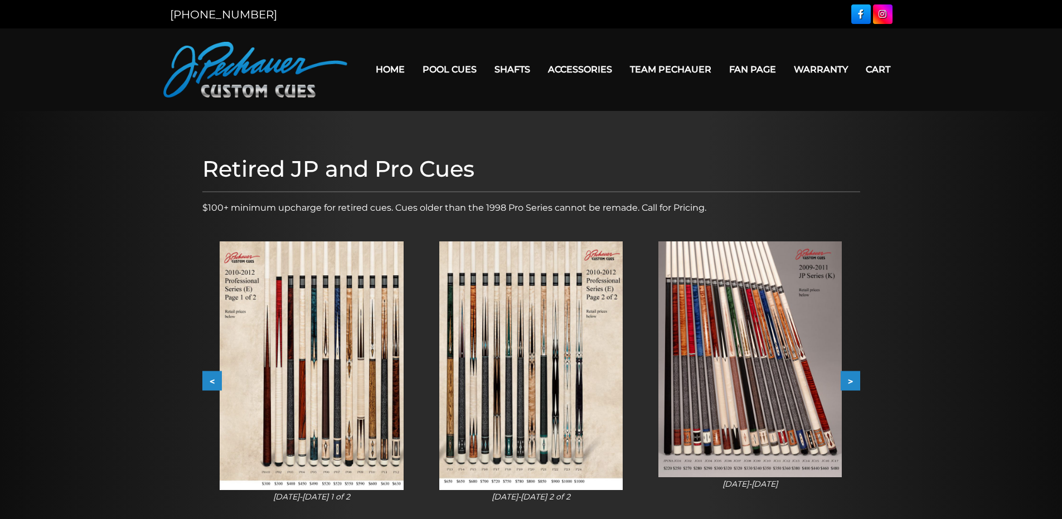
click at [212, 379] on button "<" at bounding box center [212, 381] width 20 height 20
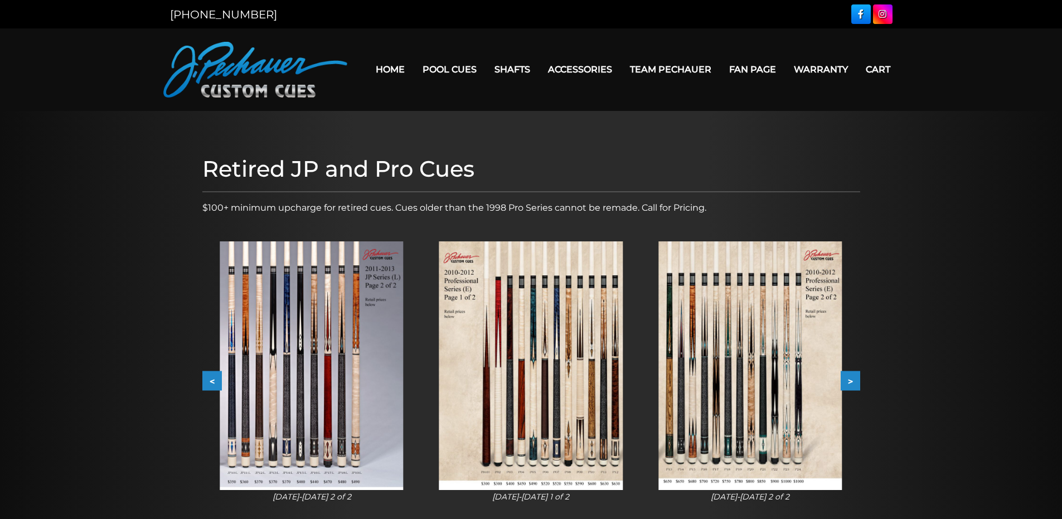
click at [212, 379] on button "<" at bounding box center [212, 381] width 20 height 20
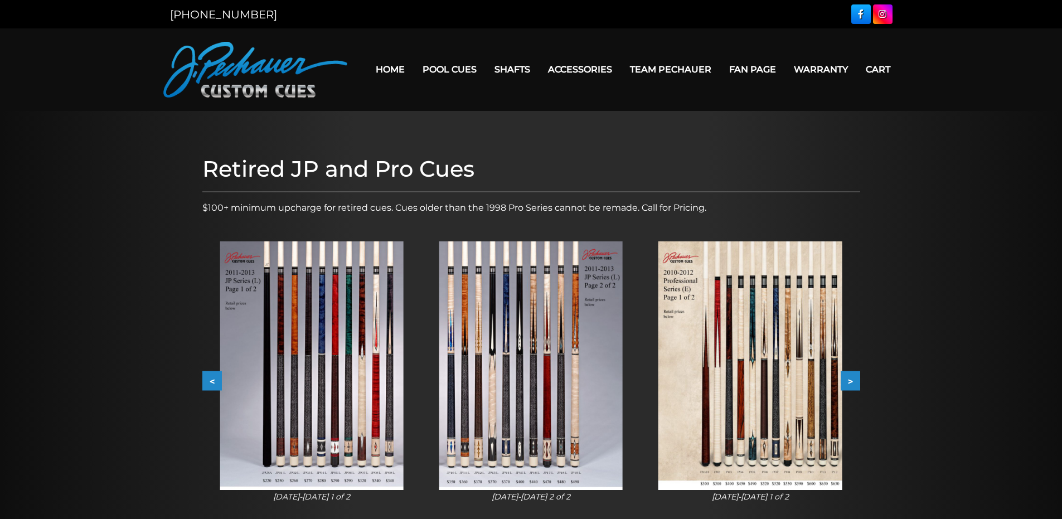
click at [212, 379] on button "<" at bounding box center [212, 381] width 20 height 20
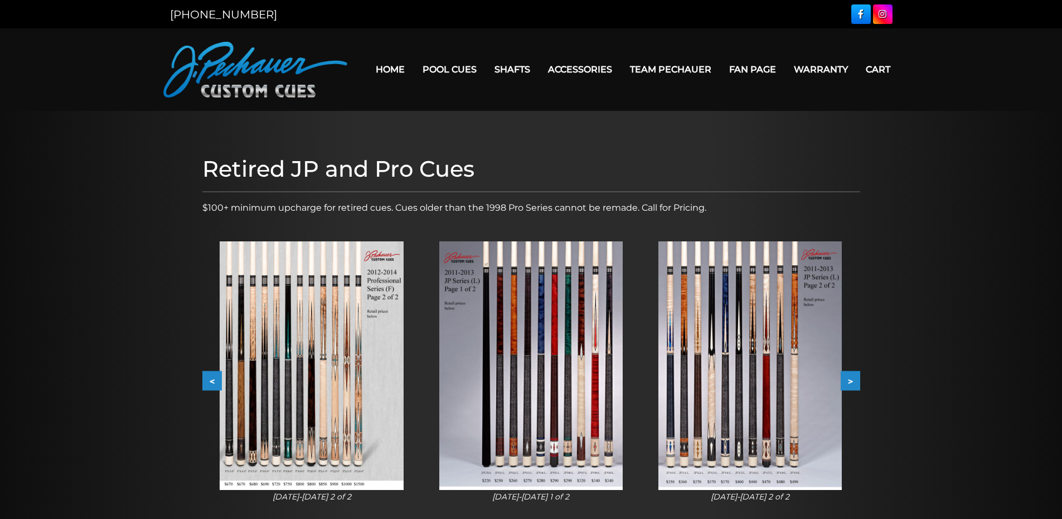
click at [212, 379] on button "<" at bounding box center [212, 381] width 20 height 20
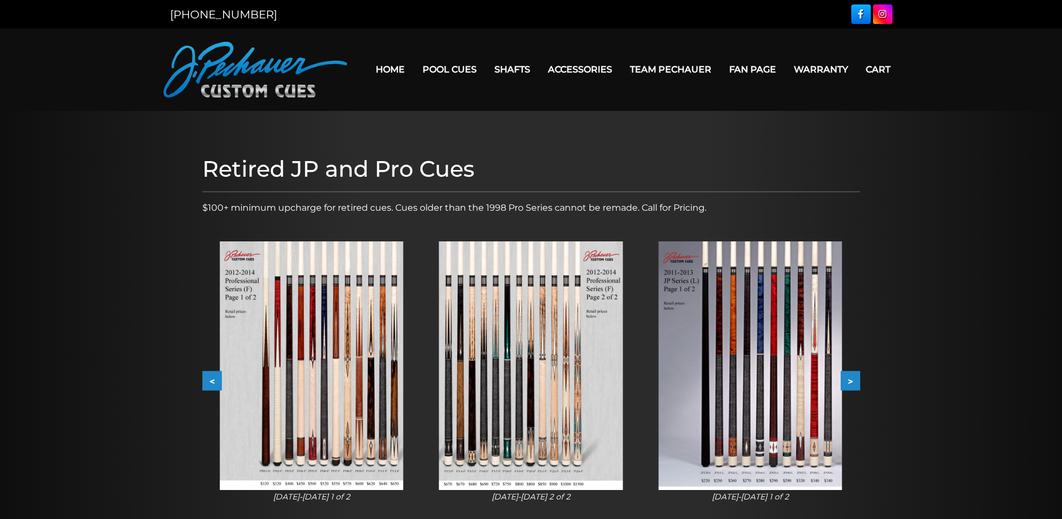
click at [212, 379] on button "<" at bounding box center [212, 381] width 20 height 20
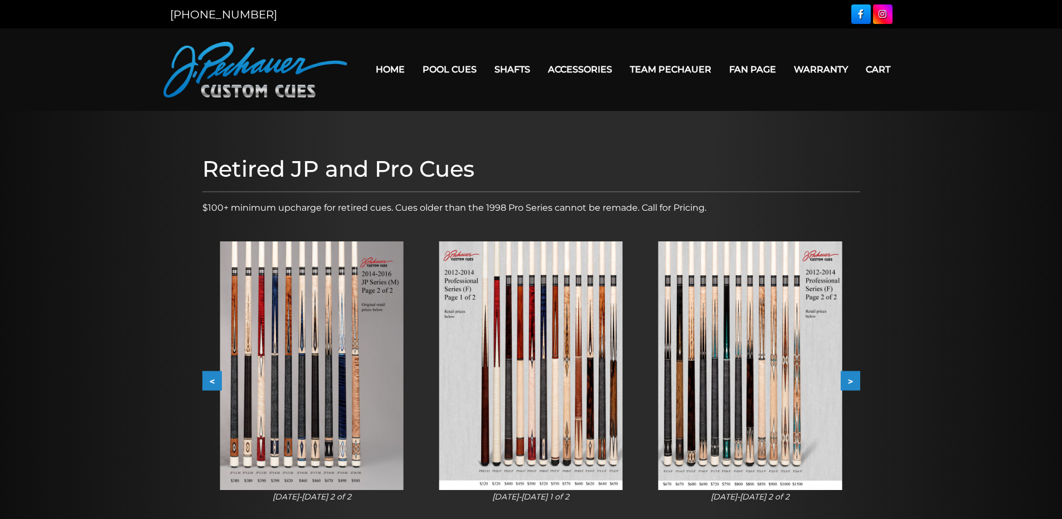
click at [212, 379] on button "<" at bounding box center [212, 381] width 20 height 20
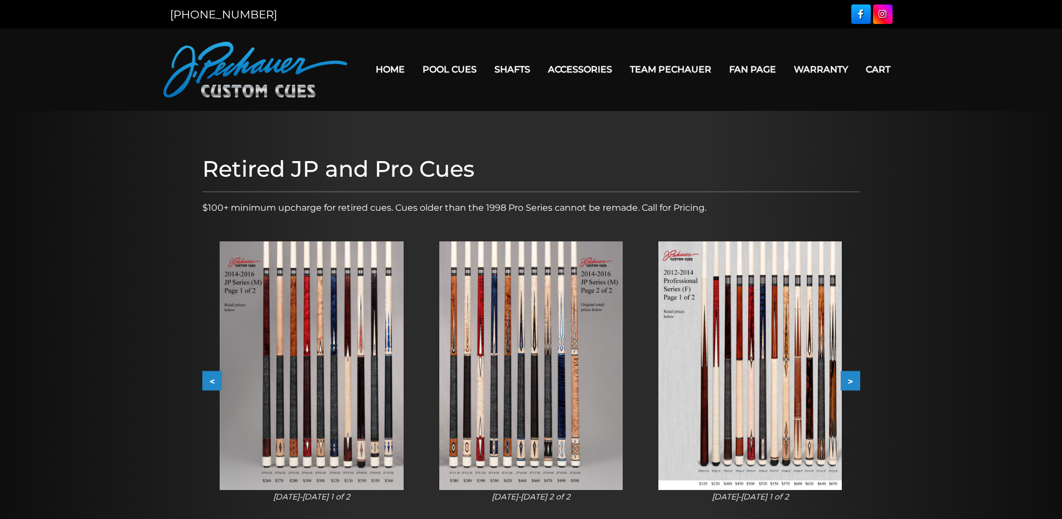
click at [212, 379] on button "<" at bounding box center [212, 381] width 20 height 20
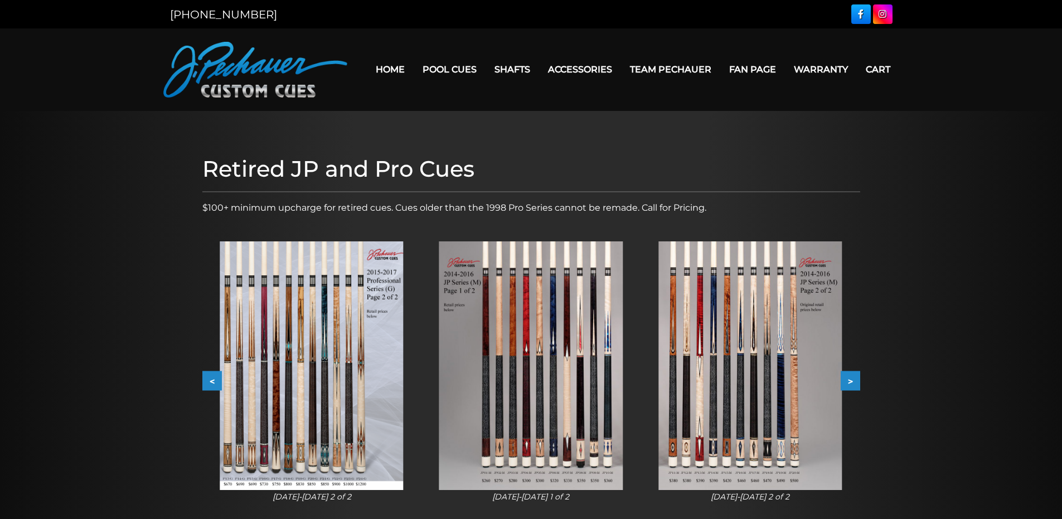
click at [213, 378] on button "<" at bounding box center [212, 381] width 20 height 20
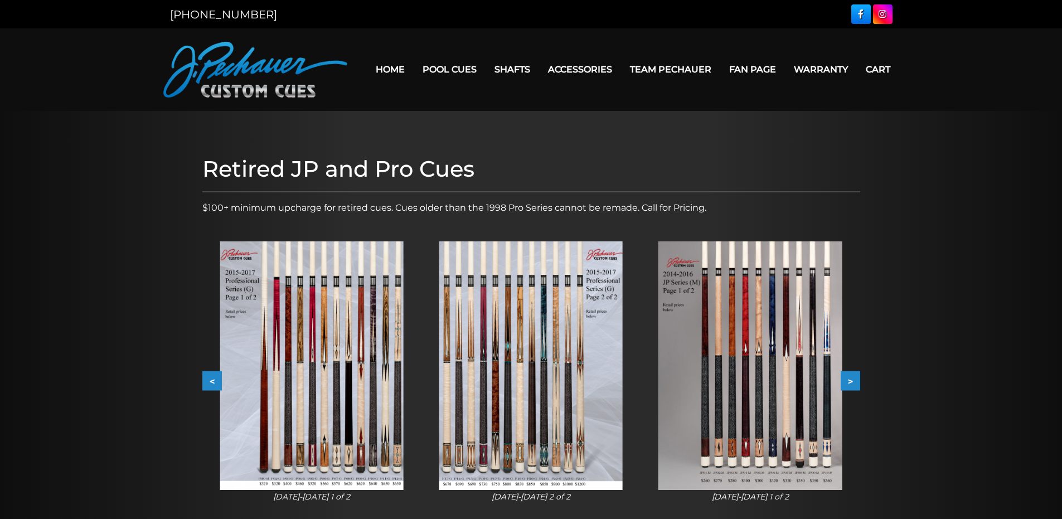
click at [213, 378] on button "<" at bounding box center [212, 381] width 20 height 20
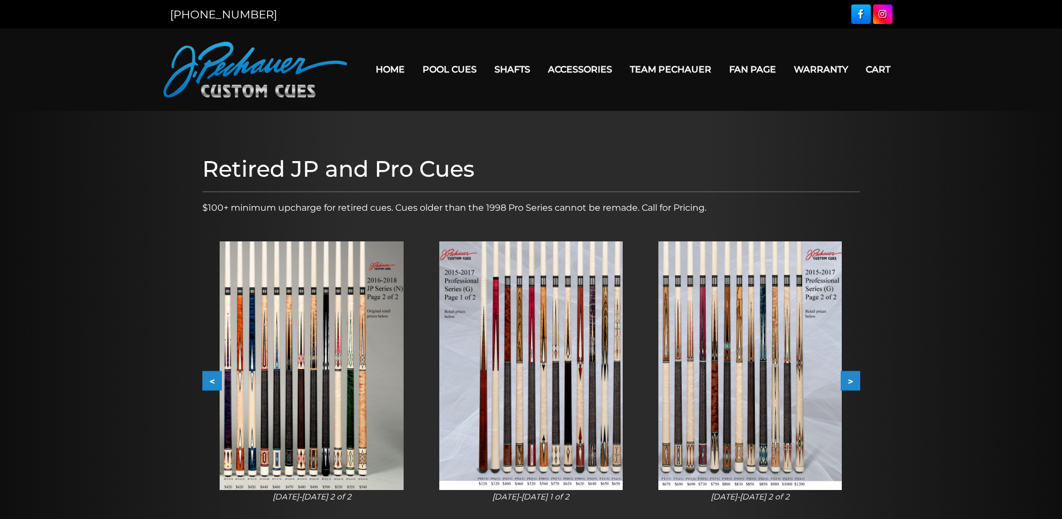
click at [213, 379] on button "<" at bounding box center [212, 381] width 20 height 20
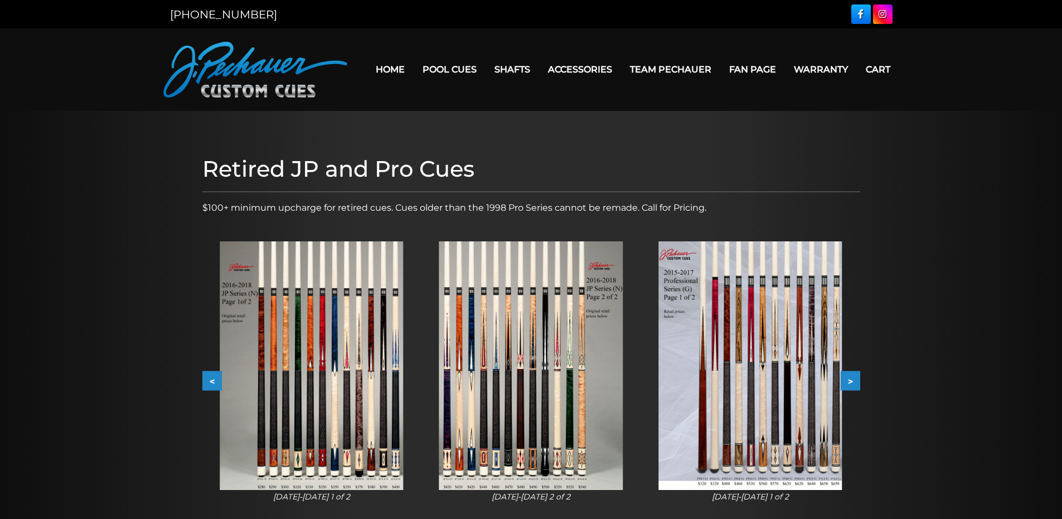
click at [213, 379] on button "<" at bounding box center [212, 381] width 20 height 20
